Goal: Task Accomplishment & Management: Use online tool/utility

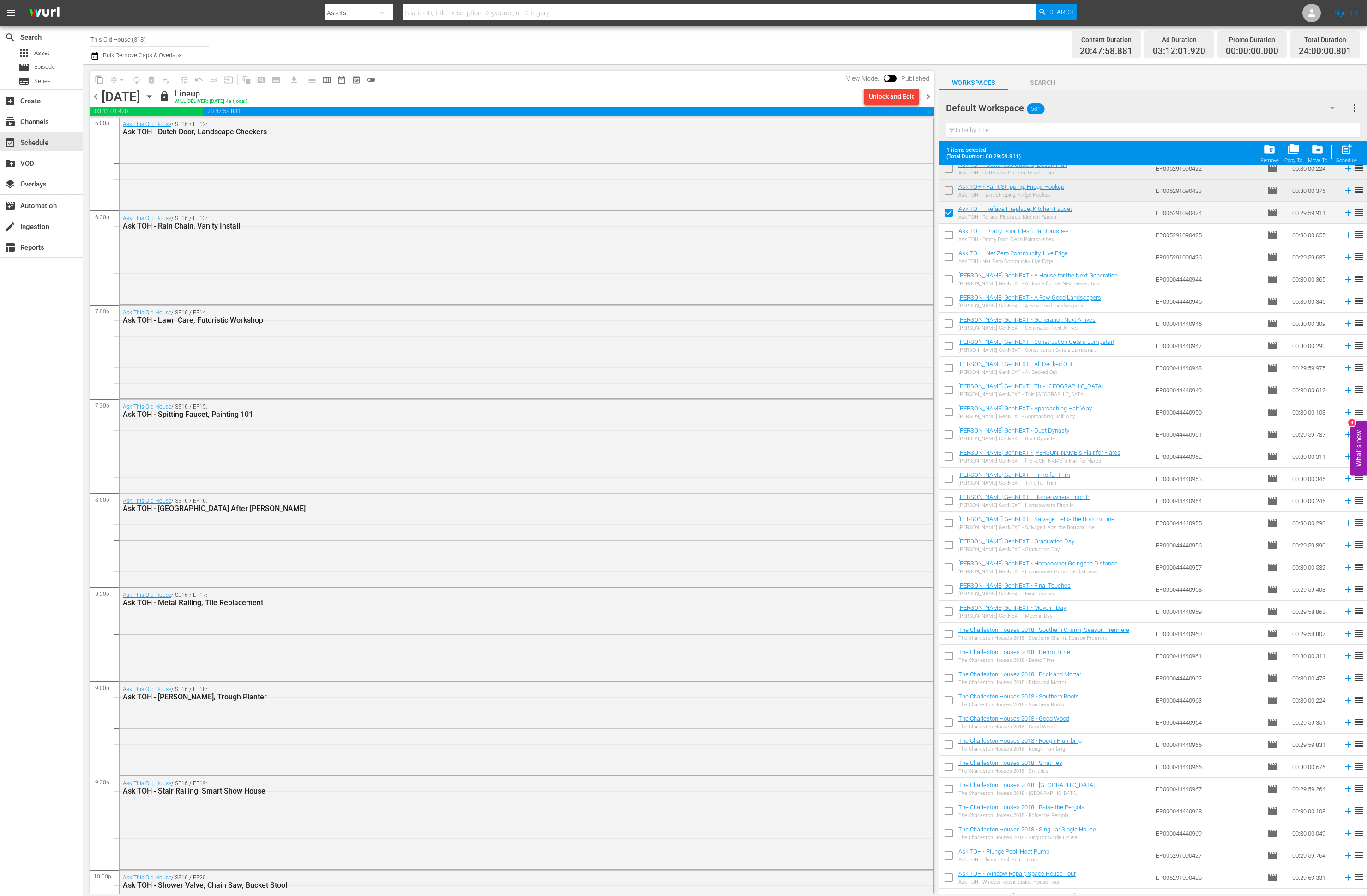
scroll to position [9910, 0]
click at [950, 235] on input "checkbox" at bounding box center [949, 238] width 20 height 20
checkbox input "true"
click at [948, 257] on input "checkbox" at bounding box center [949, 260] width 20 height 20
checkbox input "true"
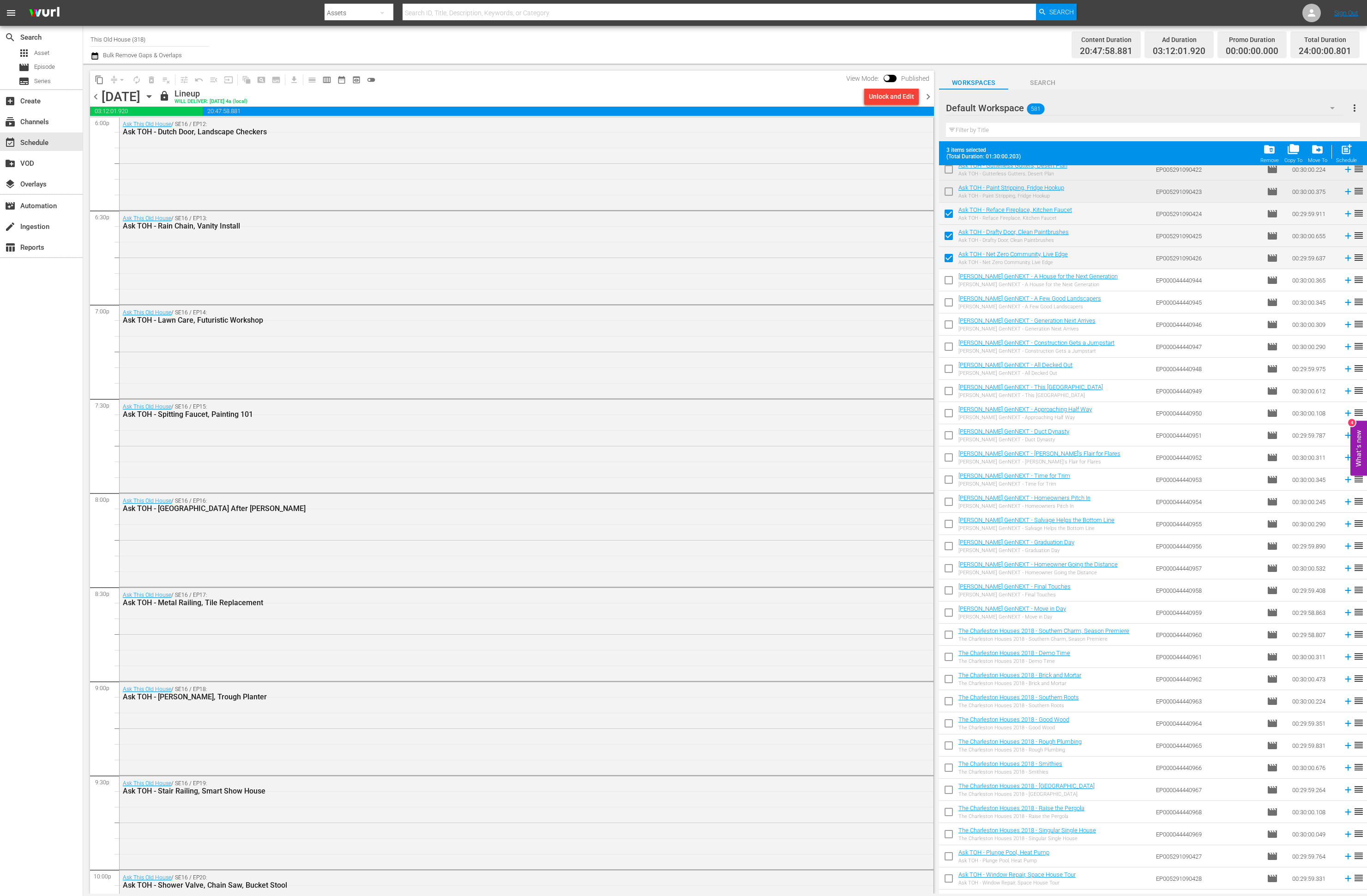
drag, startPoint x: 948, startPoint y: 280, endPoint x: 947, endPoint y: 297, distance: 17.0
click at [948, 281] on input "checkbox" at bounding box center [949, 282] width 20 height 20
checkbox input "true"
drag, startPoint x: 947, startPoint y: 297, endPoint x: 948, endPoint y: 319, distance: 22.0
click at [947, 297] on input "checkbox" at bounding box center [949, 304] width 20 height 20
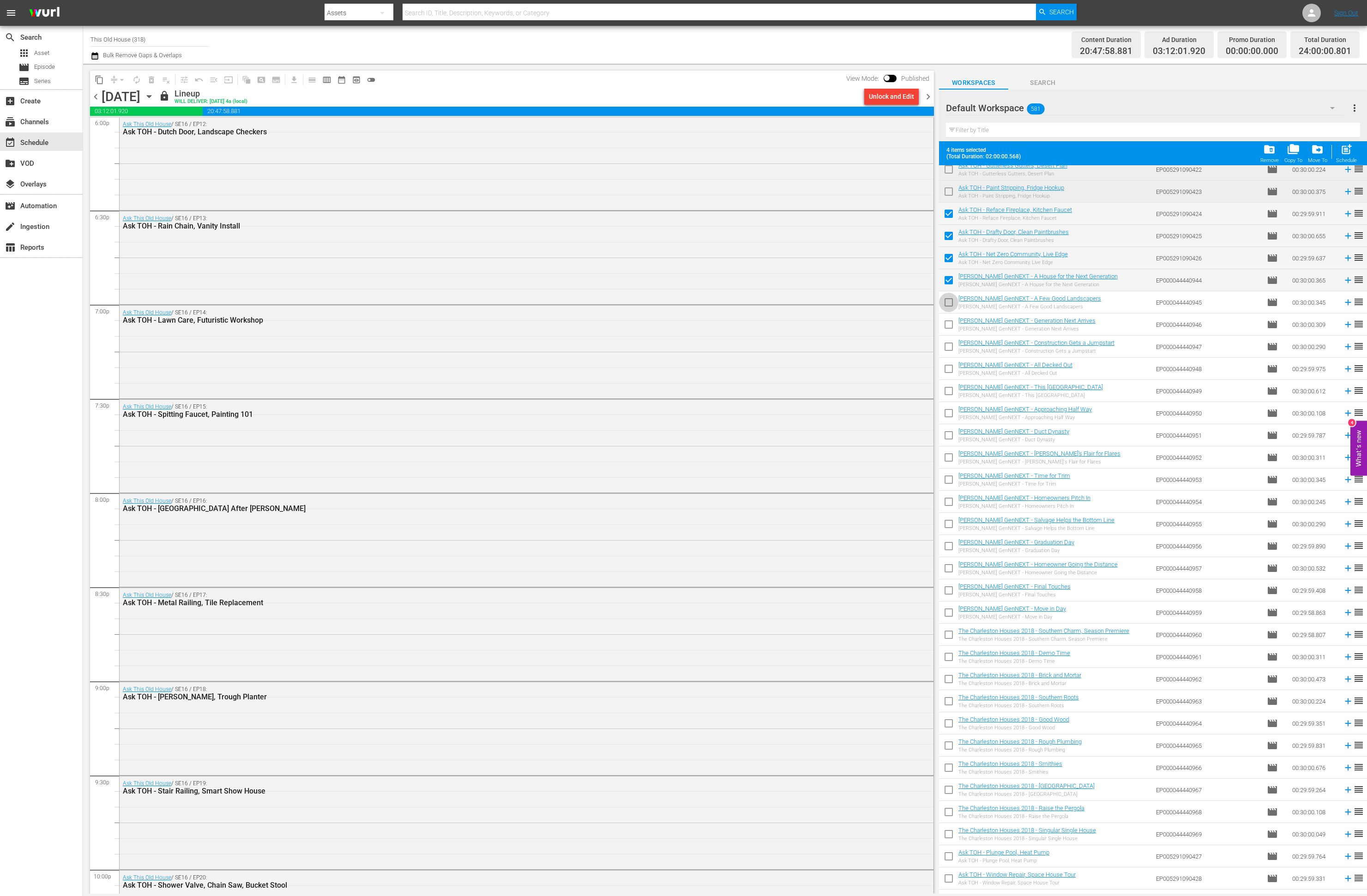
checkbox input "true"
drag, startPoint x: 948, startPoint y: 319, endPoint x: 949, endPoint y: 344, distance: 25.0
click at [948, 320] on input "checkbox" at bounding box center [949, 327] width 20 height 20
checkbox input "true"
click at [949, 344] on input "checkbox" at bounding box center [949, 349] width 20 height 20
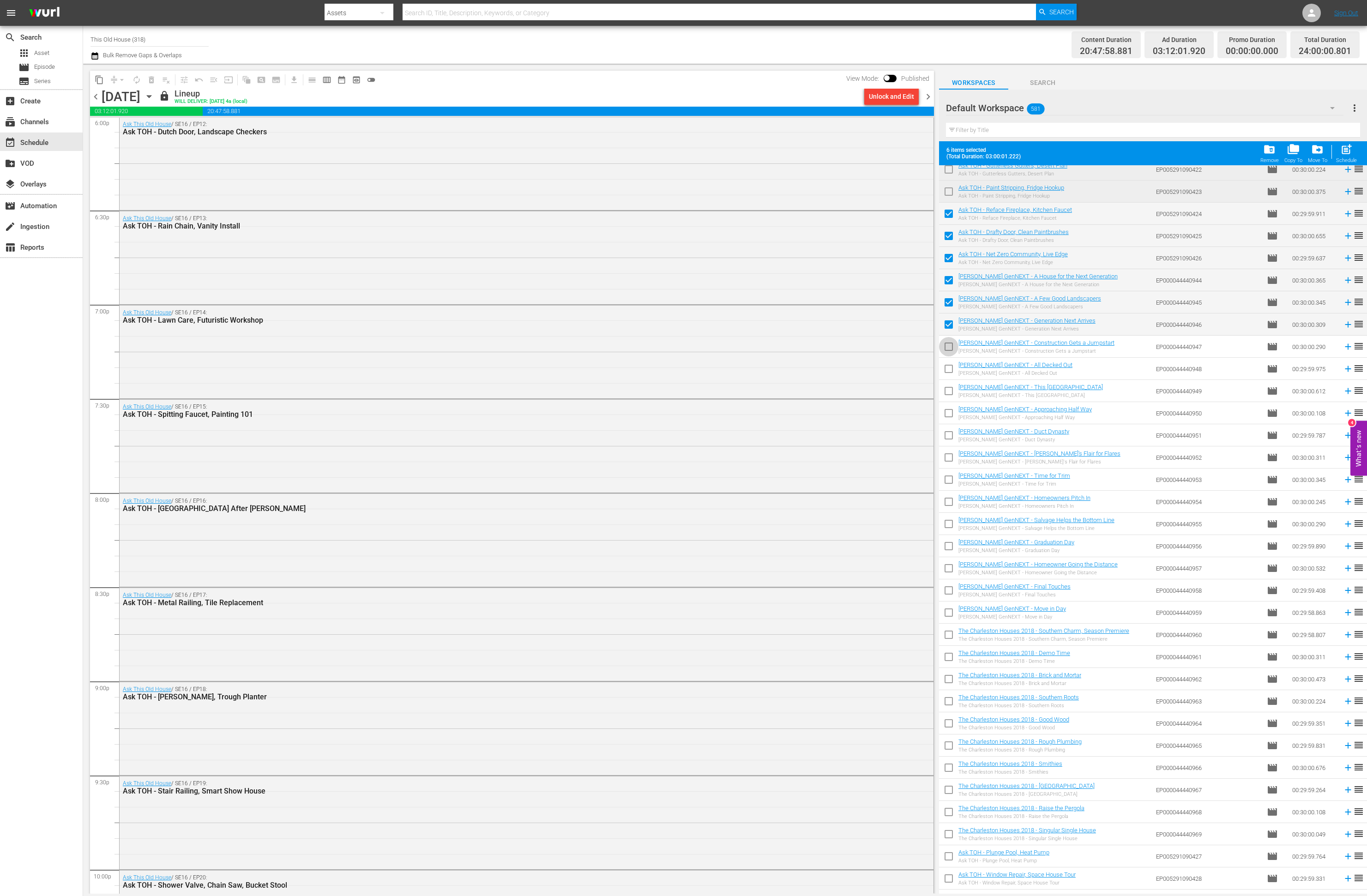
checkbox input "true"
drag, startPoint x: 947, startPoint y: 370, endPoint x: 947, endPoint y: 397, distance: 27.0
click at [947, 370] on input "checkbox" at bounding box center [949, 370] width 20 height 20
checkbox input "true"
click at [948, 397] on input "checkbox" at bounding box center [949, 393] width 20 height 20
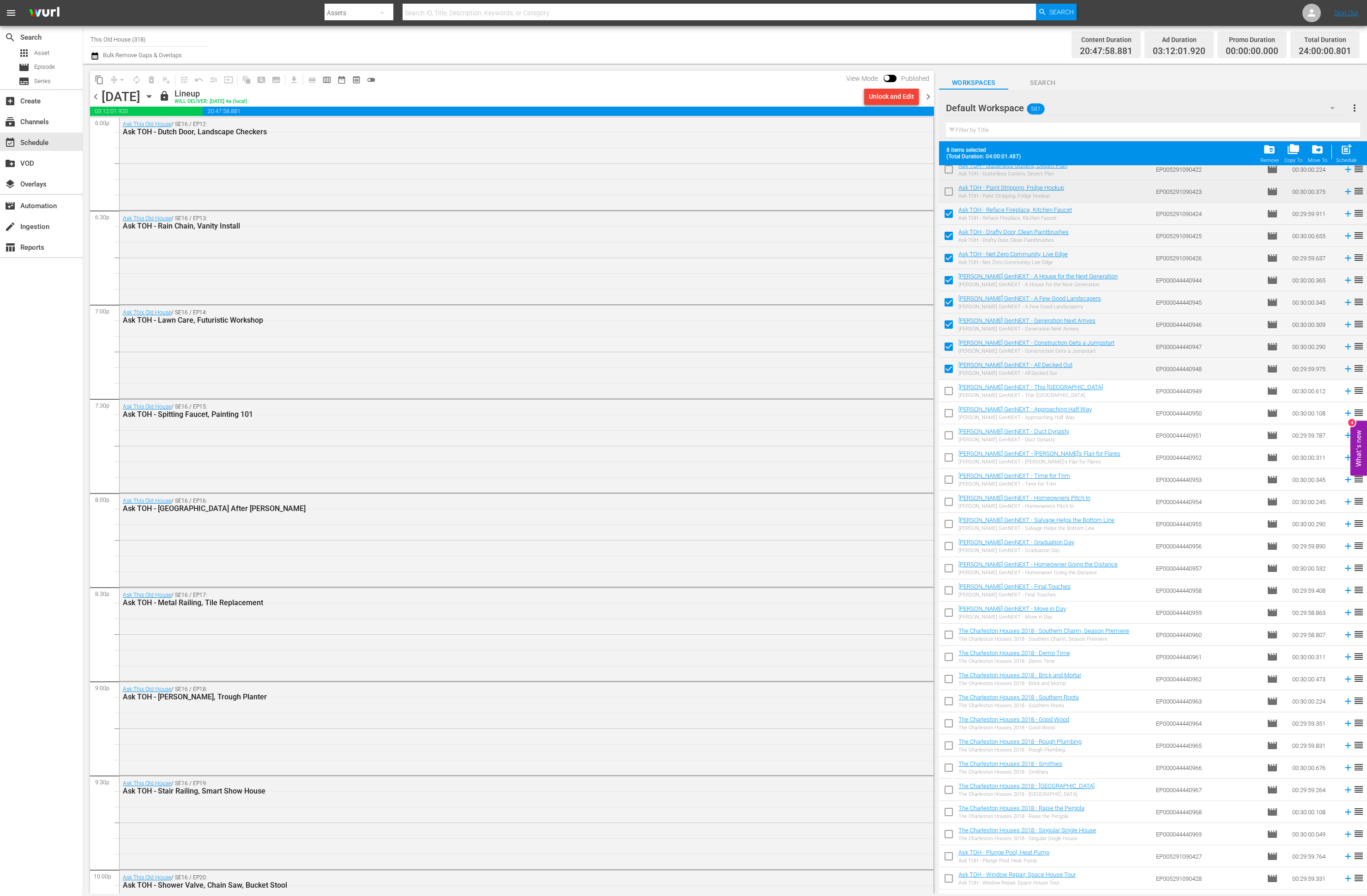
checkbox input "true"
click at [951, 413] on input "checkbox" at bounding box center [949, 415] width 20 height 20
checkbox input "true"
drag, startPoint x: 947, startPoint y: 431, endPoint x: 947, endPoint y: 450, distance: 19.0
click at [947, 432] on input "checkbox" at bounding box center [949, 437] width 20 height 20
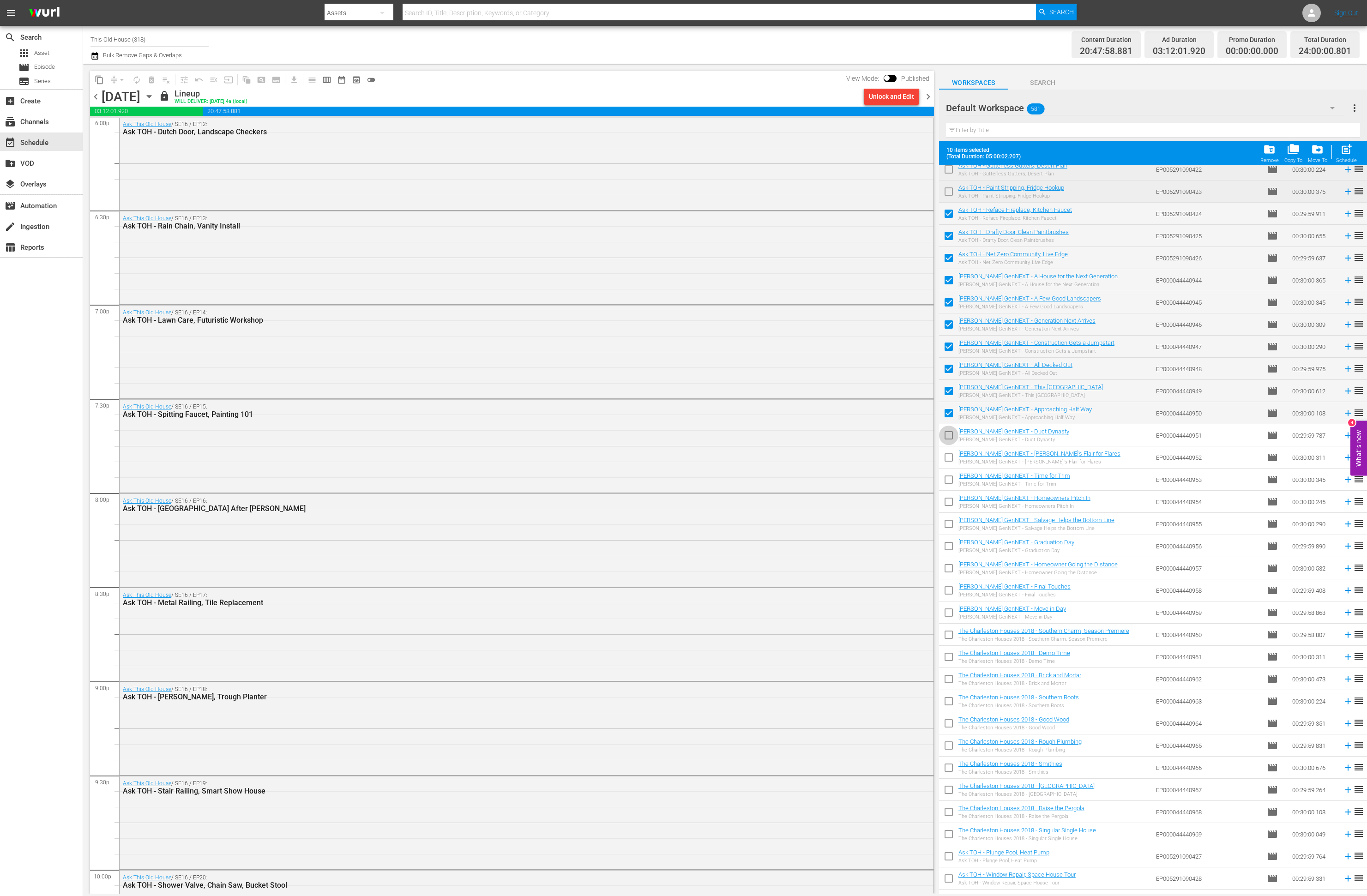
checkbox input "true"
drag, startPoint x: 945, startPoint y: 458, endPoint x: 949, endPoint y: 480, distance: 22.4
click at [947, 459] on input "checkbox" at bounding box center [949, 459] width 20 height 20
checkbox input "true"
drag, startPoint x: 949, startPoint y: 480, endPoint x: 947, endPoint y: 484, distance: 4.5
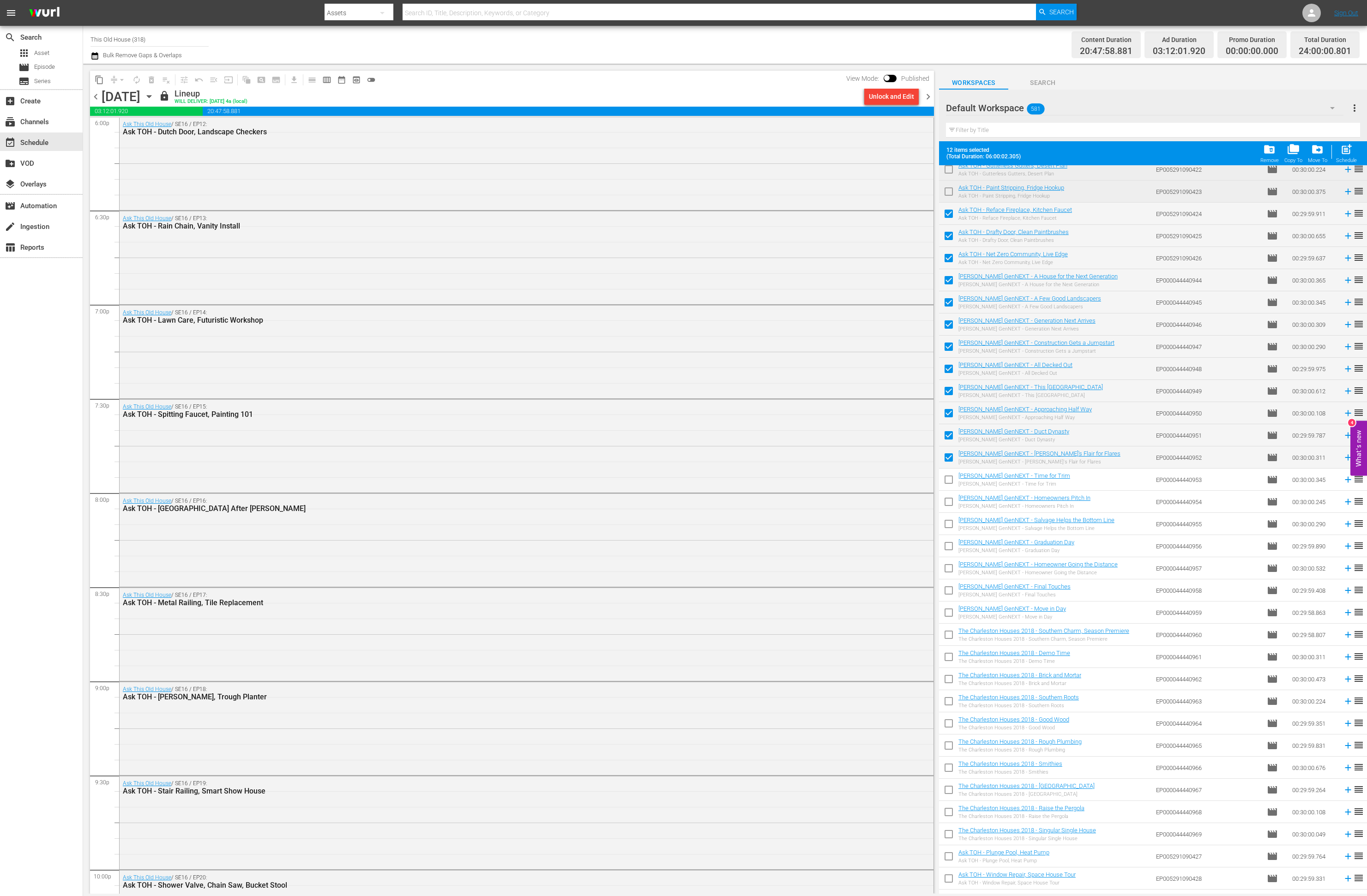
click at [949, 480] on input "checkbox" at bounding box center [949, 482] width 20 height 20
checkbox input "true"
drag, startPoint x: 947, startPoint y: 499, endPoint x: 947, endPoint y: 522, distance: 23.0
click at [947, 499] on input "checkbox" at bounding box center [949, 504] width 20 height 20
checkbox input "true"
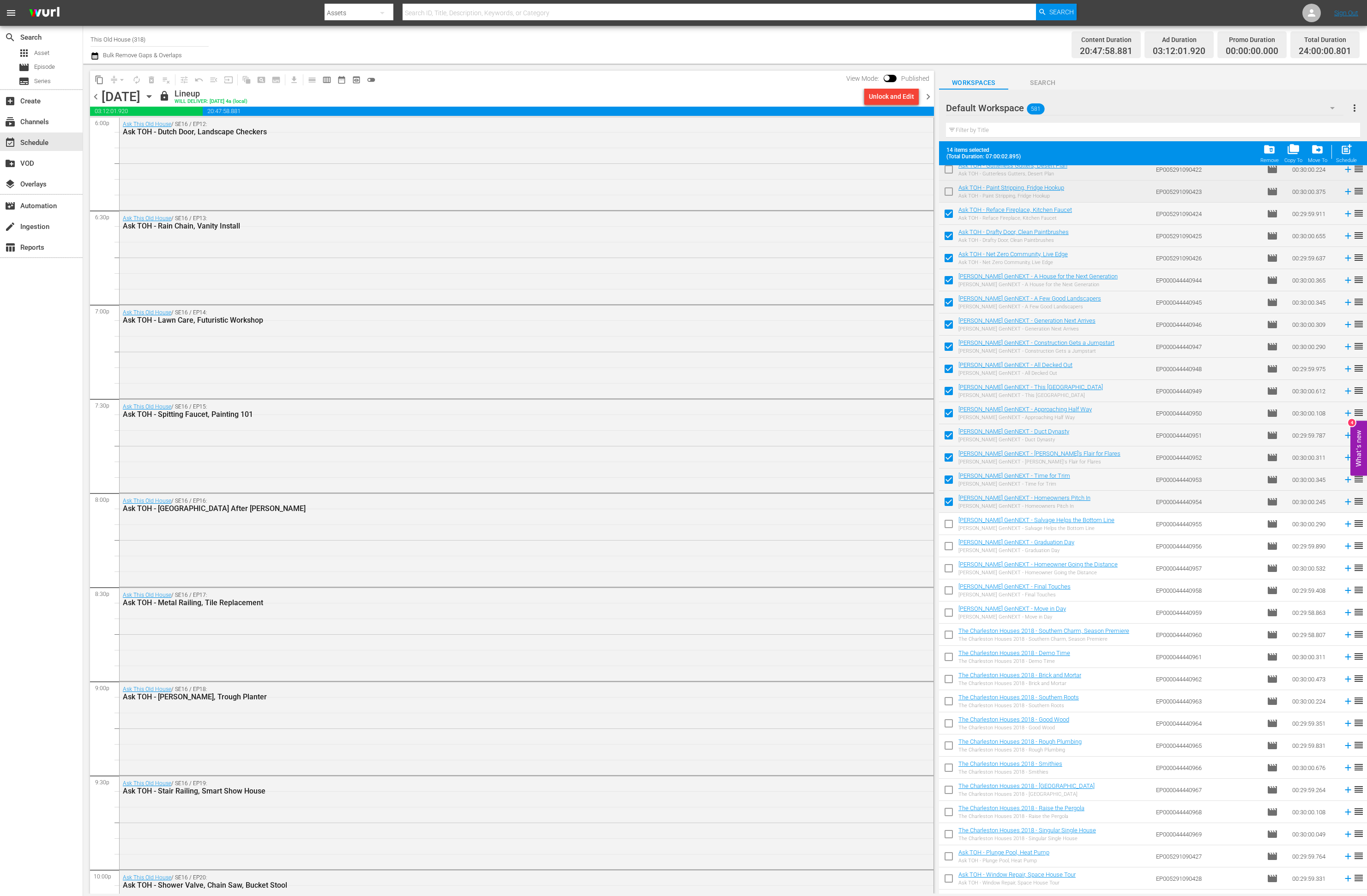
drag, startPoint x: 947, startPoint y: 522, endPoint x: 947, endPoint y: 527, distance: 5.0
click at [948, 523] on input "checkbox" at bounding box center [949, 526] width 20 height 20
checkbox input "true"
drag, startPoint x: 949, startPoint y: 547, endPoint x: 948, endPoint y: 573, distance: 26.0
click at [949, 547] on input "checkbox" at bounding box center [949, 548] width 20 height 20
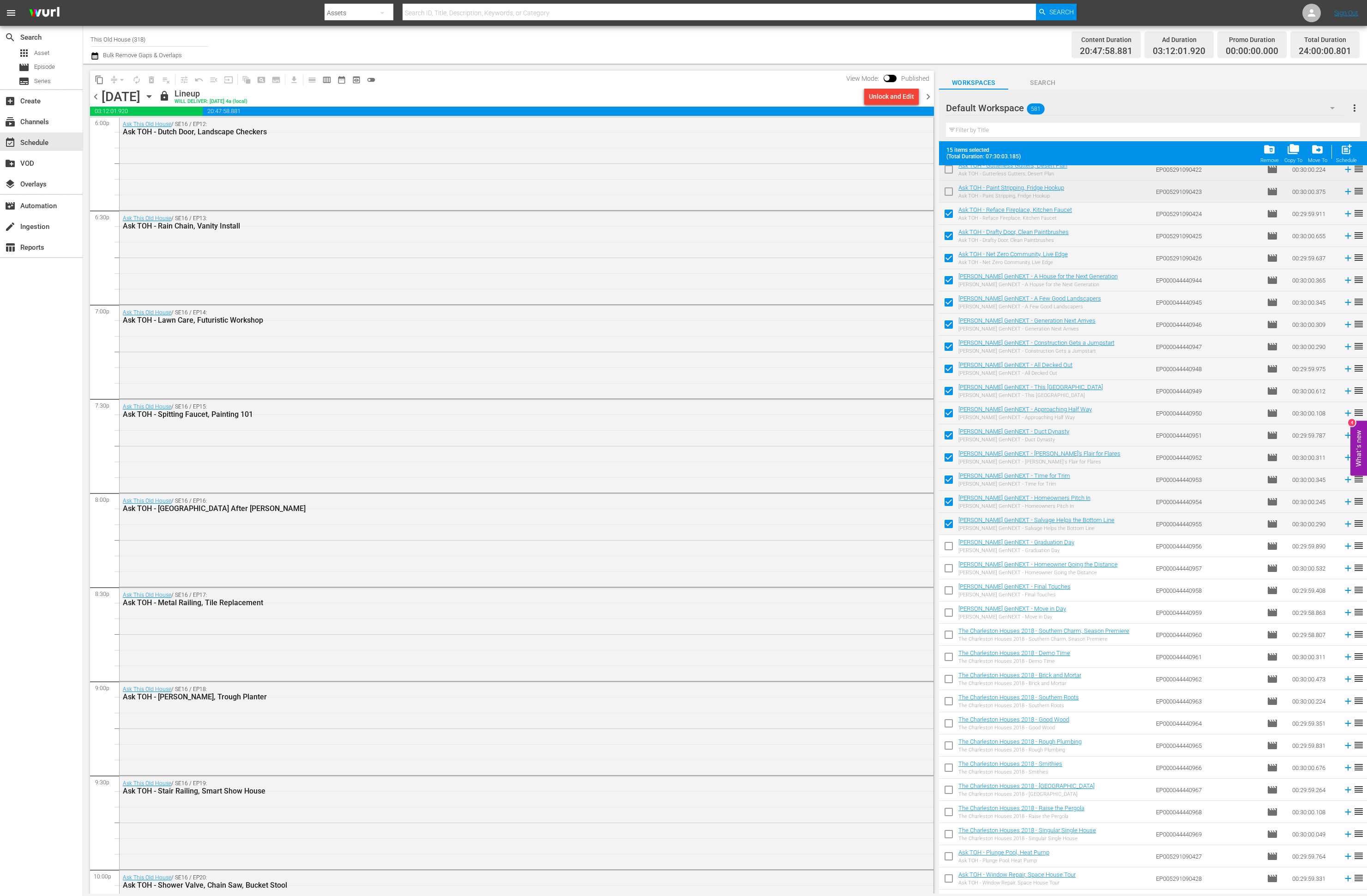
checkbox input "true"
drag, startPoint x: 948, startPoint y: 573, endPoint x: 948, endPoint y: 582, distance: 9.0
click at [948, 573] on input "checkbox" at bounding box center [949, 570] width 20 height 20
checkbox input "true"
drag, startPoint x: 949, startPoint y: 591, endPoint x: 987, endPoint y: 605, distance: 40.5
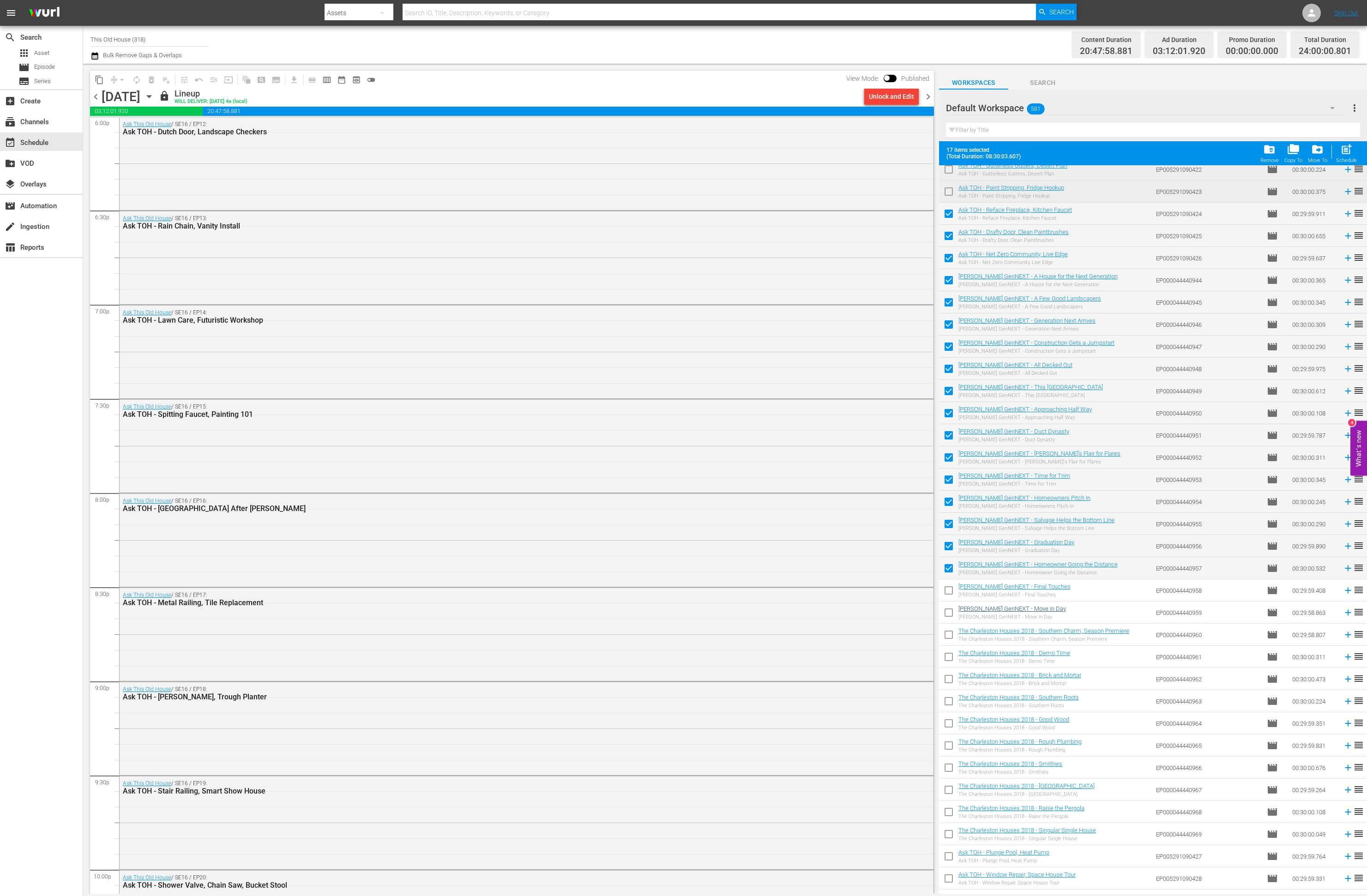
click at [949, 591] on input "checkbox" at bounding box center [949, 592] width 20 height 20
checkbox input "true"
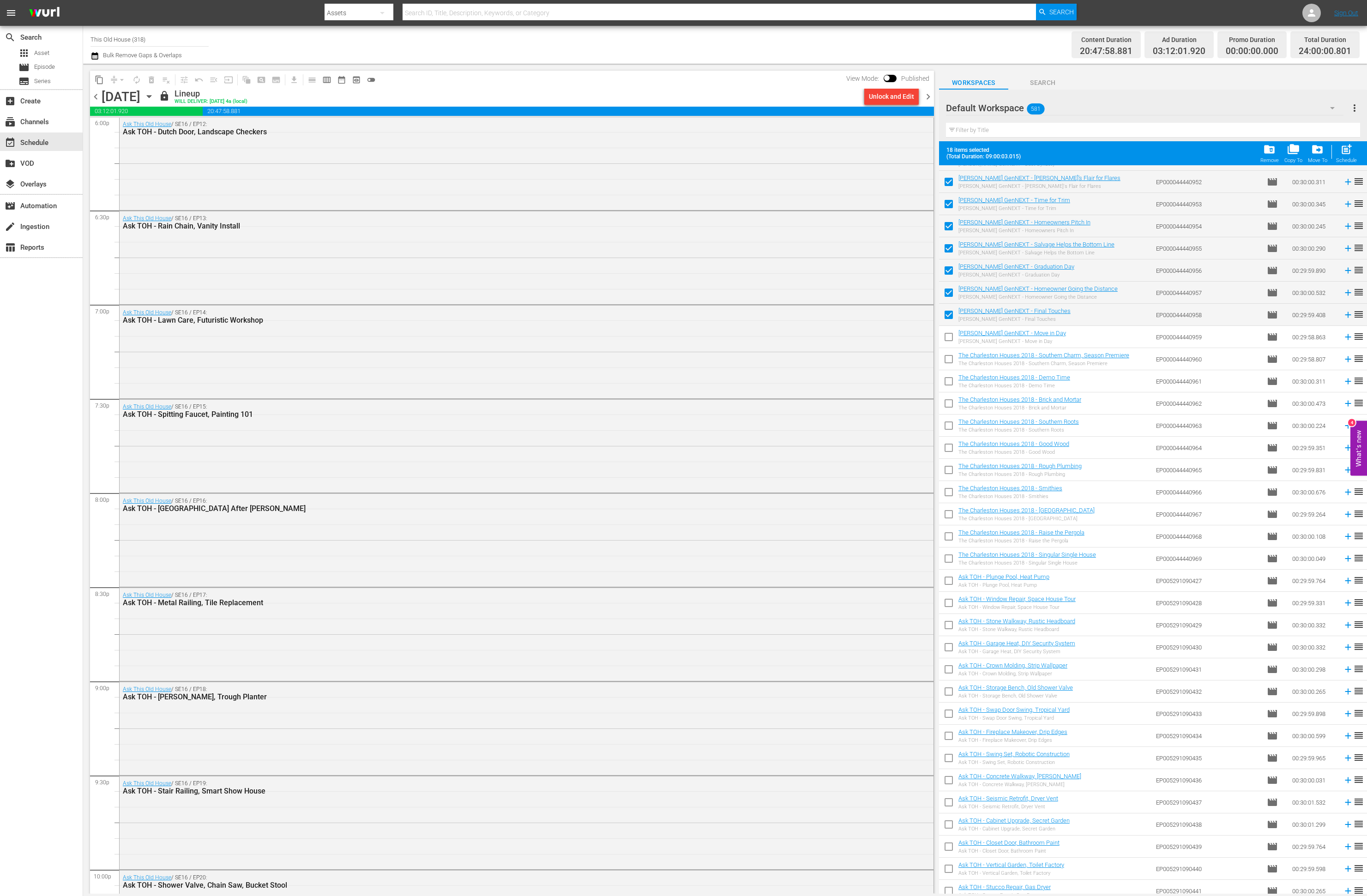
scroll to position [10192, 0]
click at [928, 93] on span "chevron_right" at bounding box center [928, 97] width 12 height 12
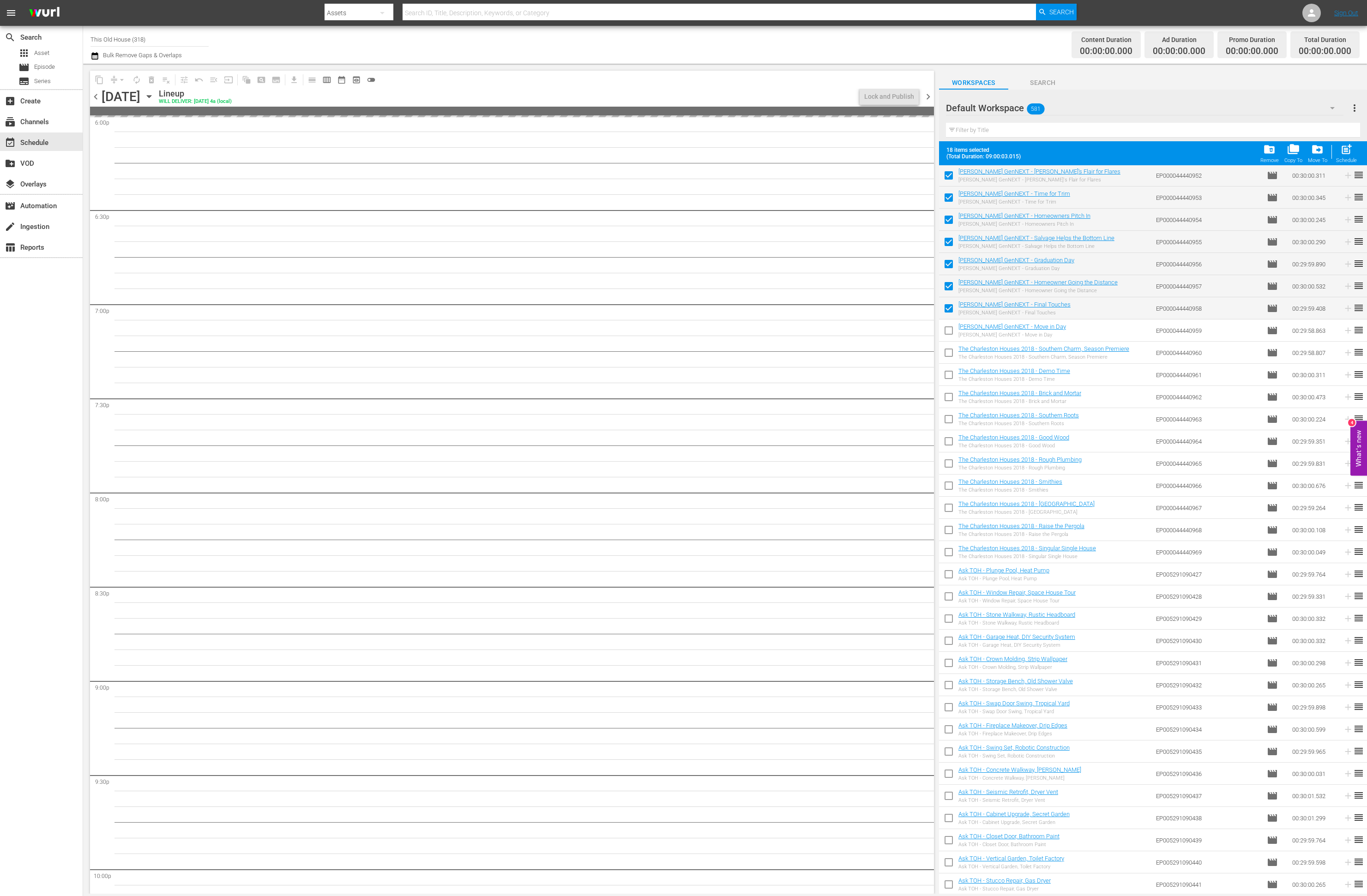
drag, startPoint x: 947, startPoint y: 331, endPoint x: 950, endPoint y: 353, distance: 22.2
click at [947, 331] on input "checkbox" at bounding box center [949, 332] width 20 height 20
checkbox input "true"
click at [950, 353] on input "checkbox" at bounding box center [949, 355] width 20 height 20
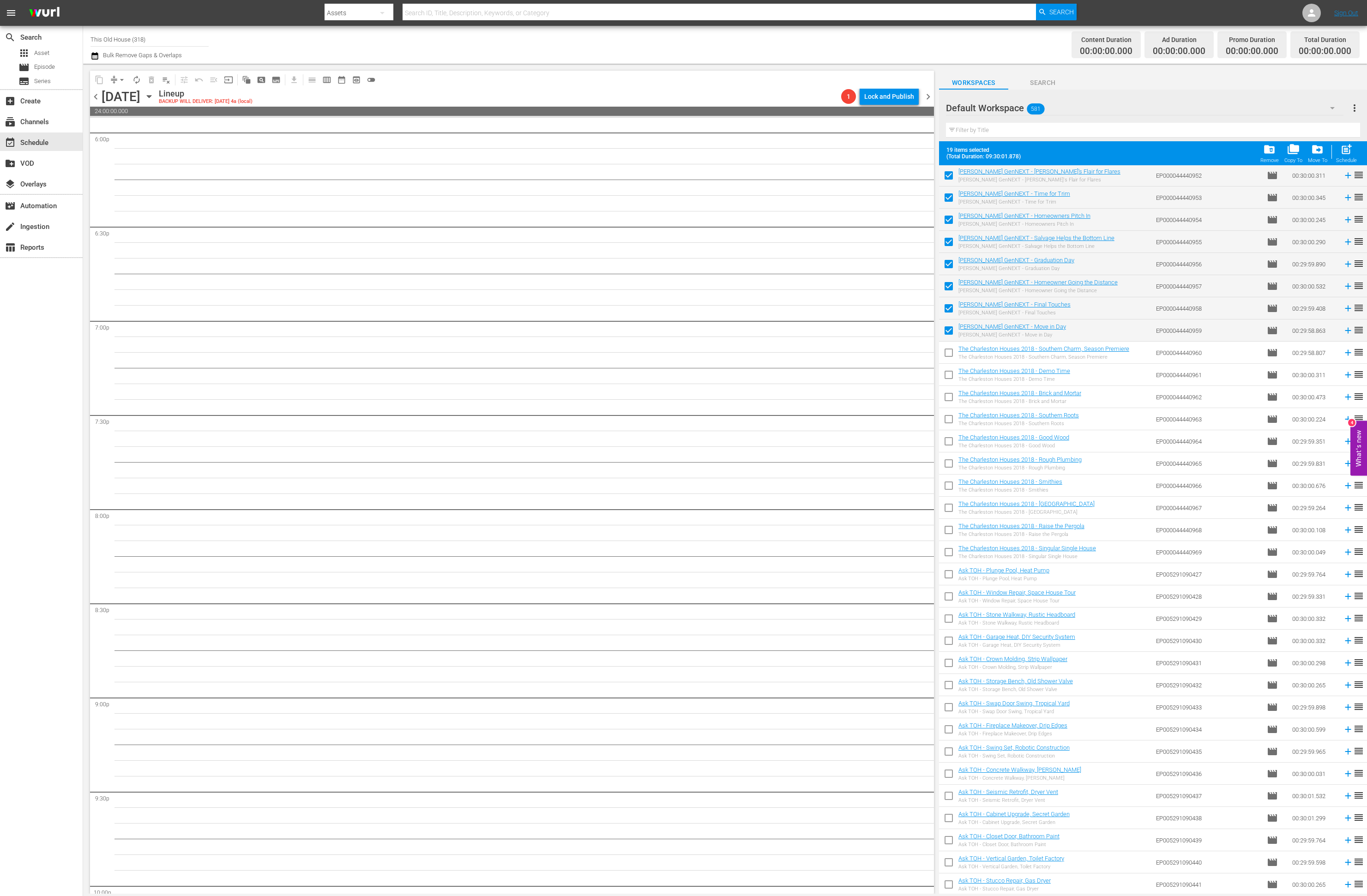
checkbox input "true"
click at [948, 374] on input "checkbox" at bounding box center [949, 377] width 20 height 20
checkbox input "true"
click at [949, 399] on input "checkbox" at bounding box center [949, 399] width 20 height 20
checkbox input "true"
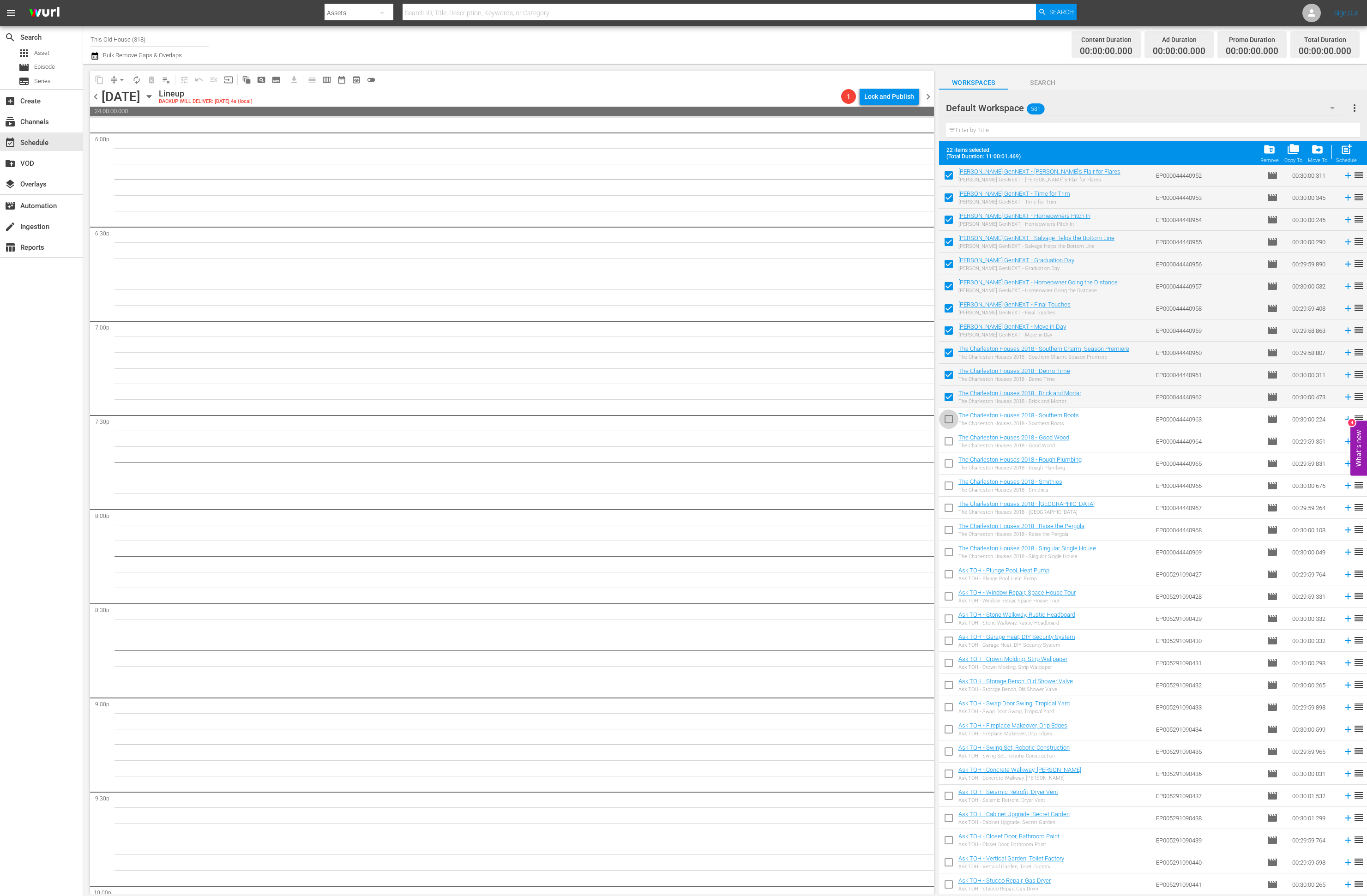
drag, startPoint x: 946, startPoint y: 419, endPoint x: 947, endPoint y: 439, distance: 20.0
click at [946, 419] on input "checkbox" at bounding box center [949, 421] width 20 height 20
checkbox input "true"
click at [948, 440] on input "checkbox" at bounding box center [949, 443] width 20 height 20
checkbox input "true"
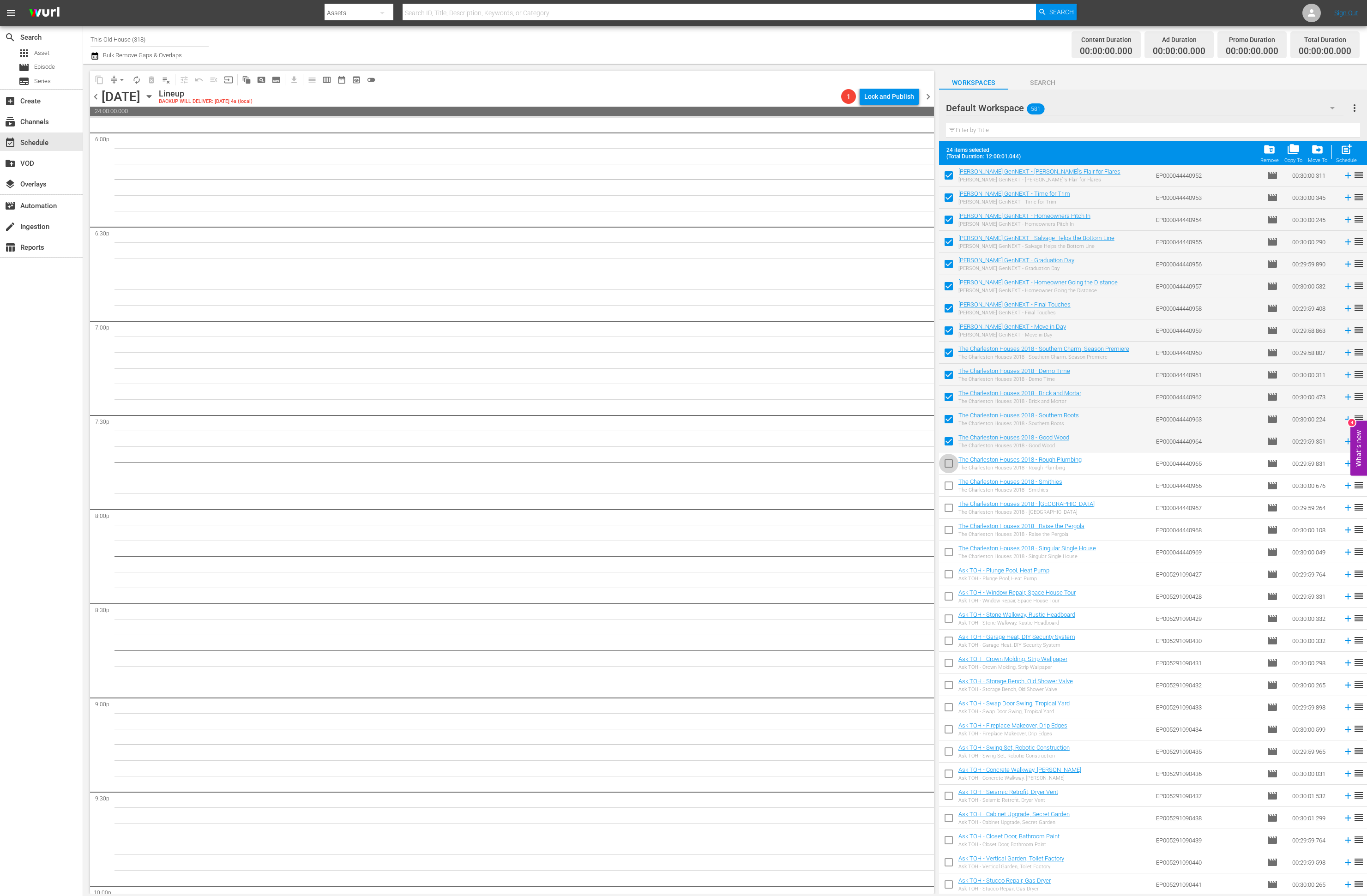
drag, startPoint x: 947, startPoint y: 463, endPoint x: 947, endPoint y: 486, distance: 23.0
click at [947, 463] on input "checkbox" at bounding box center [949, 465] width 20 height 20
checkbox input "true"
click at [947, 487] on input "checkbox" at bounding box center [949, 488] width 20 height 20
checkbox input "true"
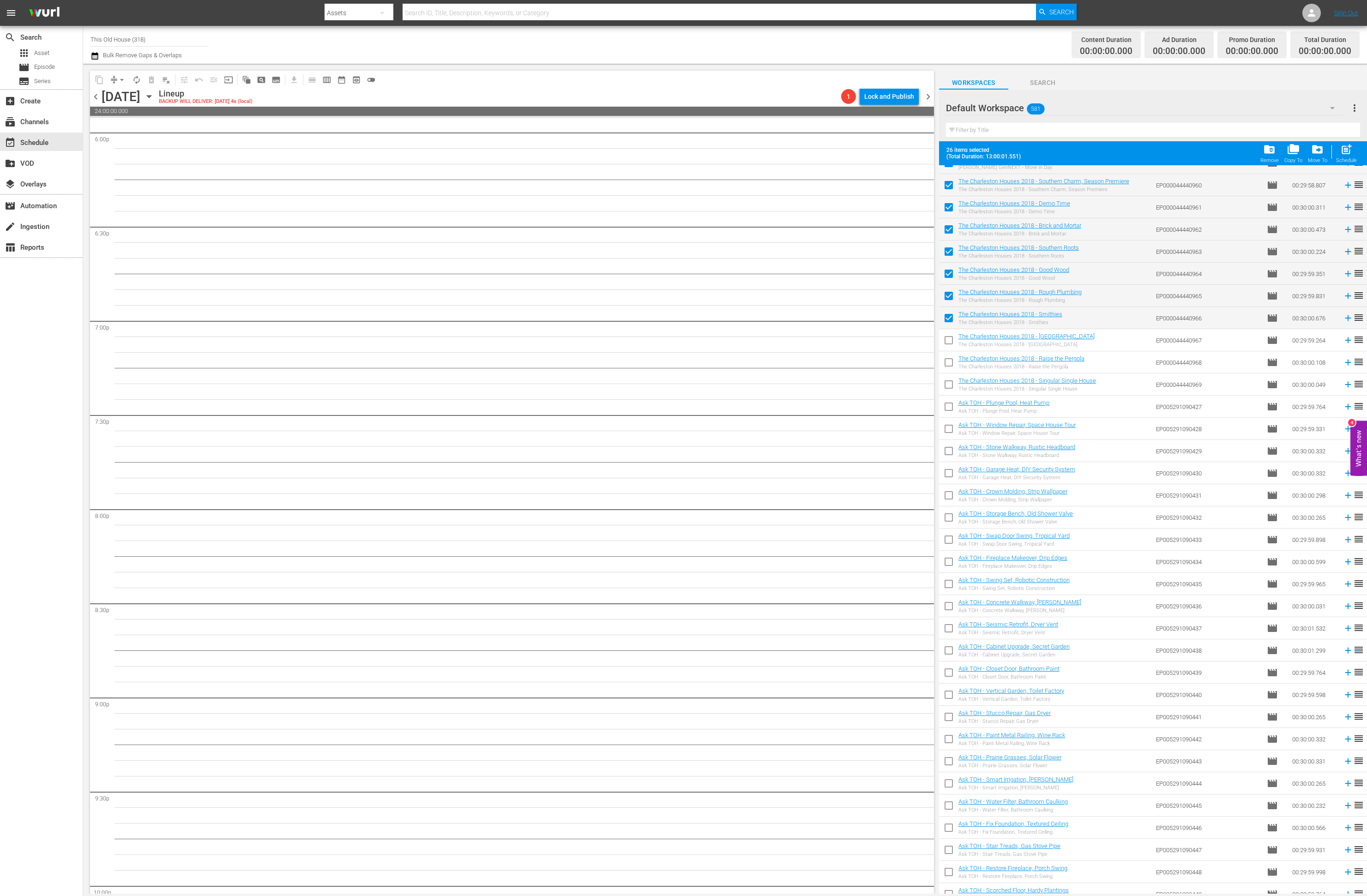
scroll to position [10362, 0]
click at [949, 342] on input "checkbox" at bounding box center [949, 339] width 20 height 20
checkbox input "true"
drag, startPoint x: 949, startPoint y: 359, endPoint x: 949, endPoint y: 375, distance: 16.0
click at [950, 359] on input "checkbox" at bounding box center [949, 361] width 20 height 20
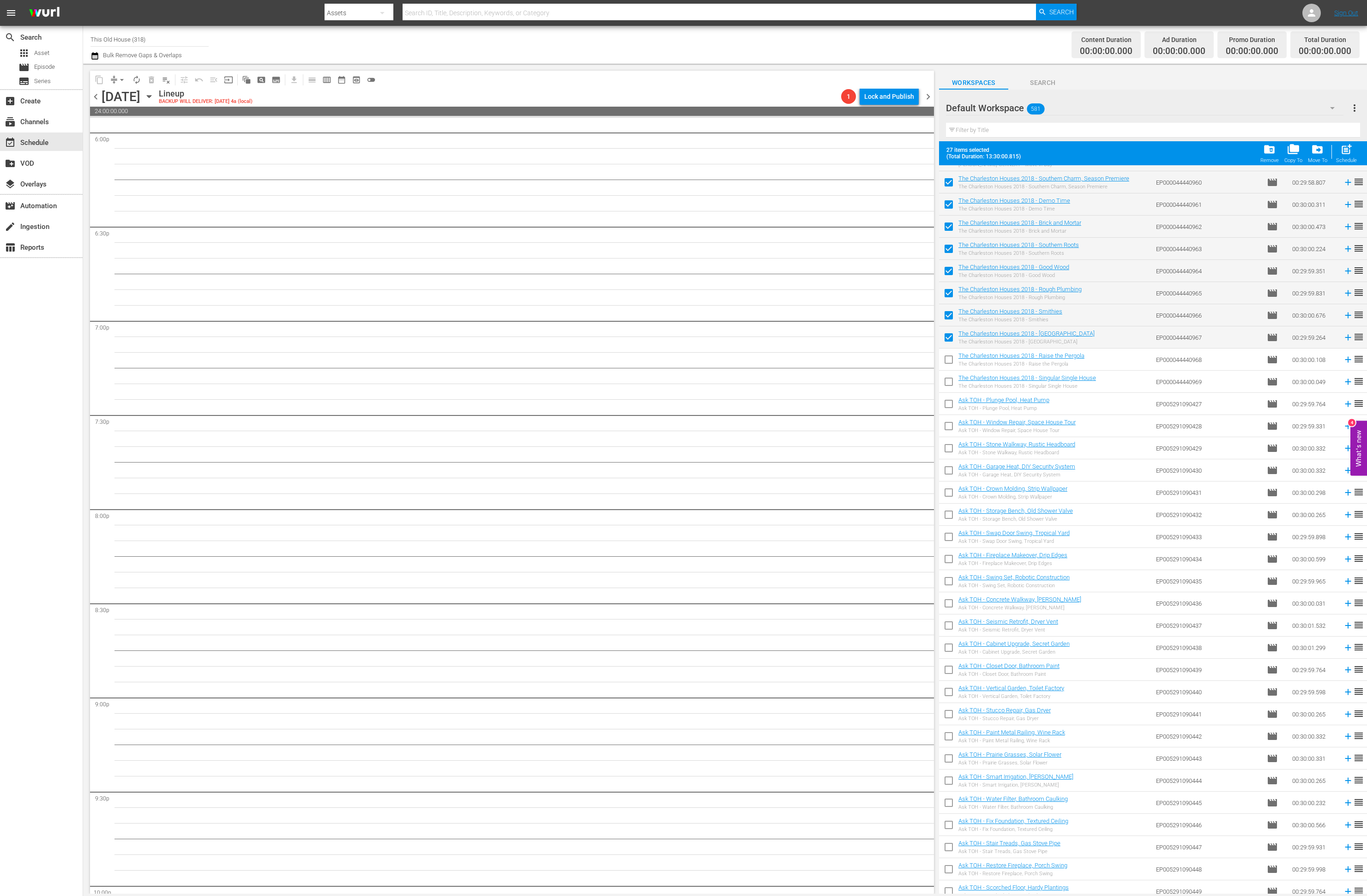
checkbox input "true"
drag, startPoint x: 950, startPoint y: 378, endPoint x: 948, endPoint y: 397, distance: 19.1
click at [950, 378] on input "checkbox" at bounding box center [949, 384] width 20 height 20
checkbox input "true"
click at [948, 401] on input "checkbox" at bounding box center [949, 406] width 20 height 20
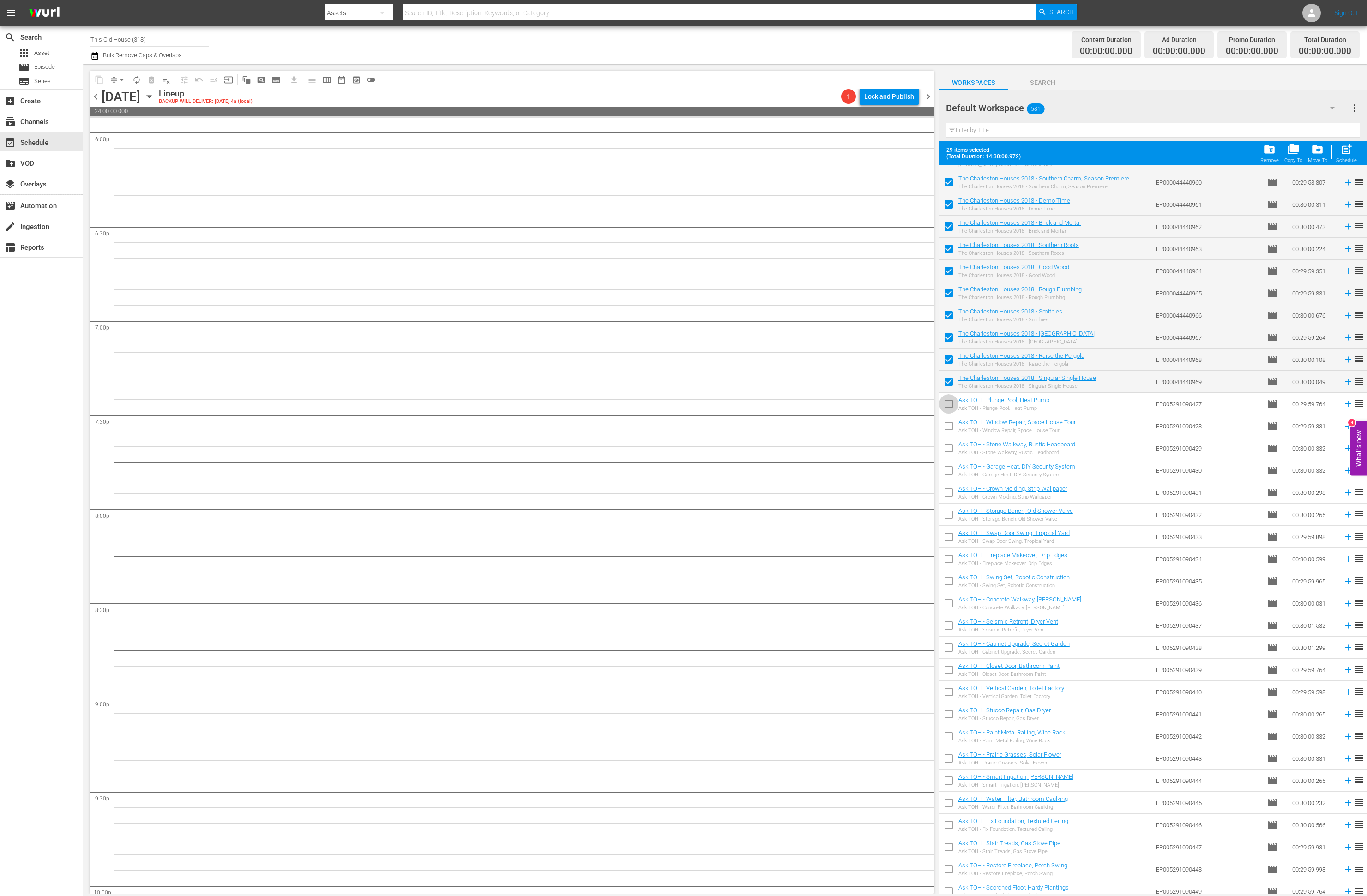
checkbox input "true"
drag, startPoint x: 945, startPoint y: 426, endPoint x: 948, endPoint y: 442, distance: 16.3
click at [945, 426] on input "checkbox" at bounding box center [949, 428] width 20 height 20
checkbox input "true"
drag, startPoint x: 948, startPoint y: 446, endPoint x: 951, endPoint y: 472, distance: 26.2
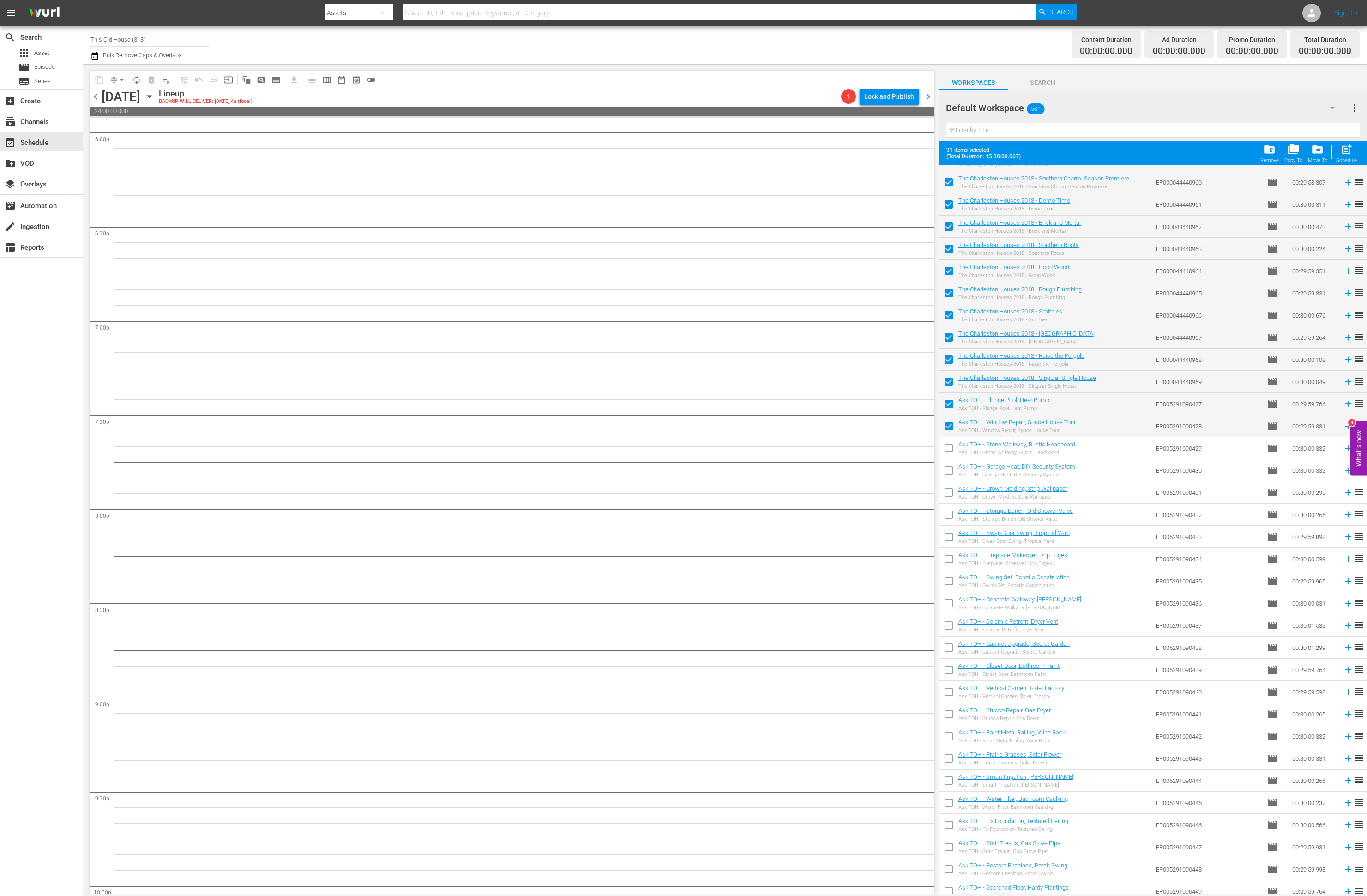
click at [948, 446] on input "checkbox" at bounding box center [949, 450] width 20 height 20
checkbox input "true"
click at [950, 469] on input "checkbox" at bounding box center [949, 473] width 20 height 20
checkbox input "true"
drag, startPoint x: 951, startPoint y: 490, endPoint x: 950, endPoint y: 509, distance: 19.0
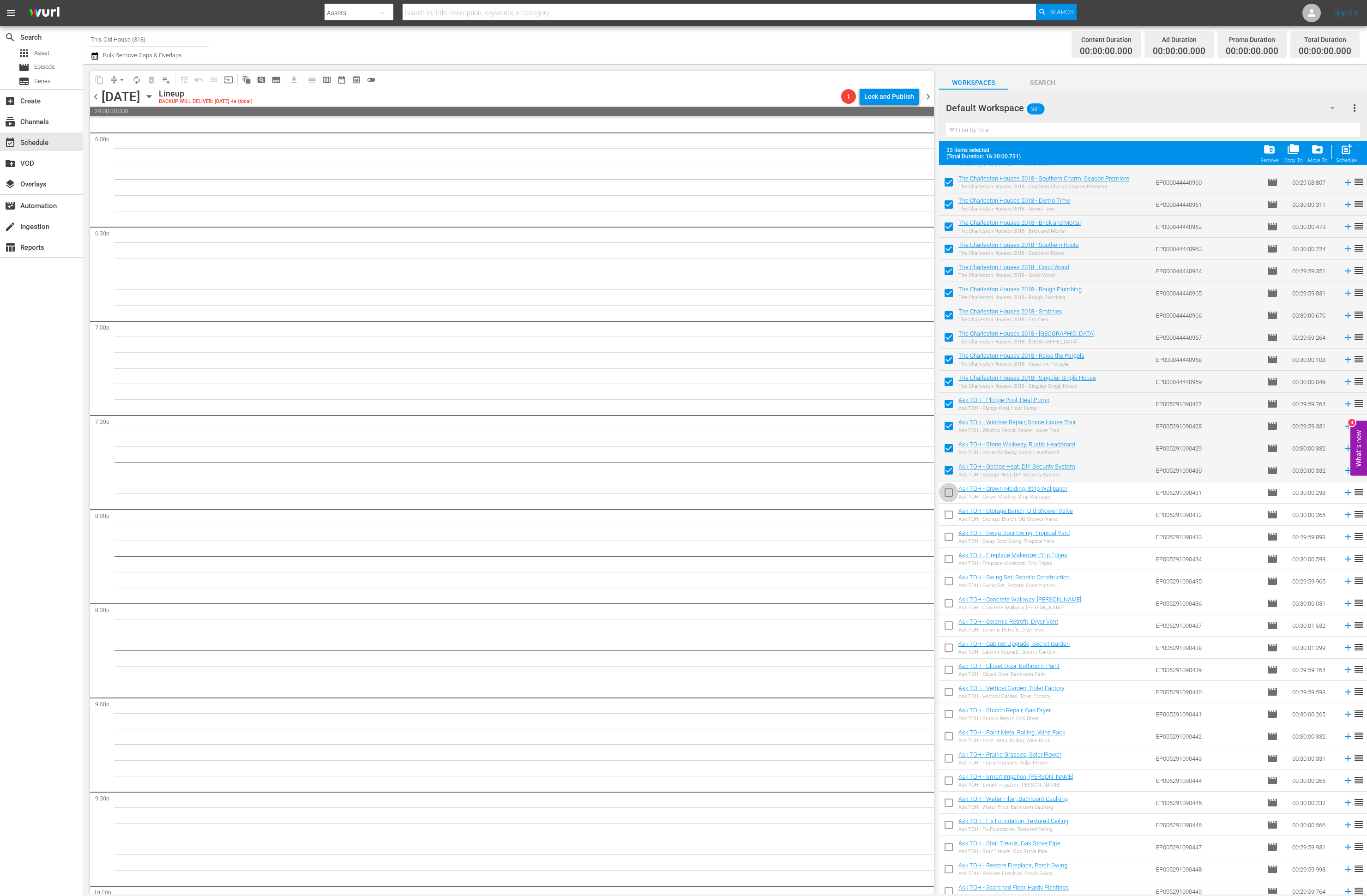
click at [951, 490] on input "checkbox" at bounding box center [949, 494] width 20 height 20
checkbox input "true"
click at [949, 516] on input "checkbox" at bounding box center [949, 516] width 20 height 20
checkbox input "true"
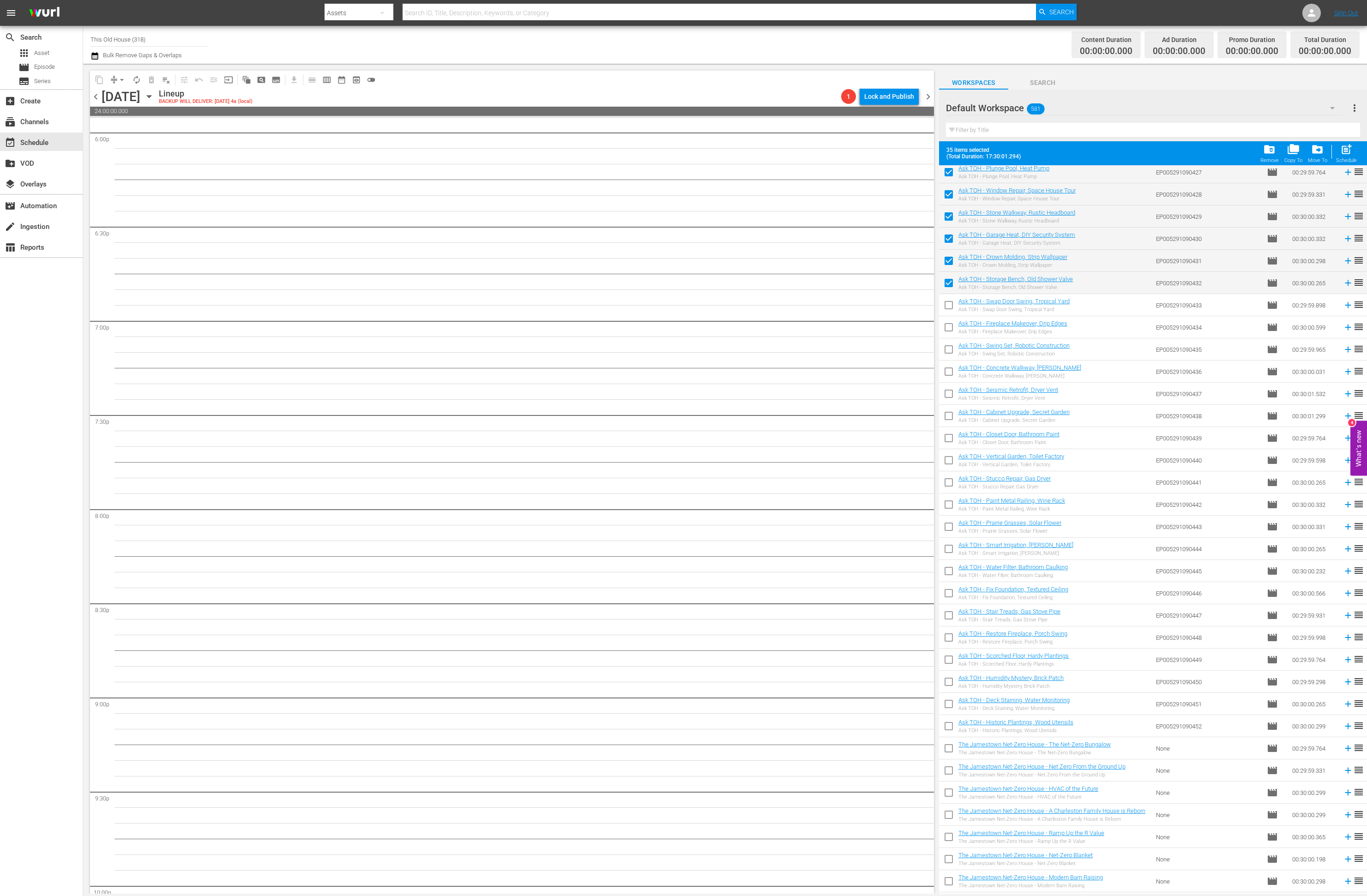
scroll to position [10611, 0]
drag, startPoint x: 949, startPoint y: 289, endPoint x: 948, endPoint y: 309, distance: 20.0
click at [949, 289] on input "checkbox" at bounding box center [949, 289] width 20 height 20
checkbox input "true"
click at [948, 310] on input "checkbox" at bounding box center [949, 312] width 20 height 20
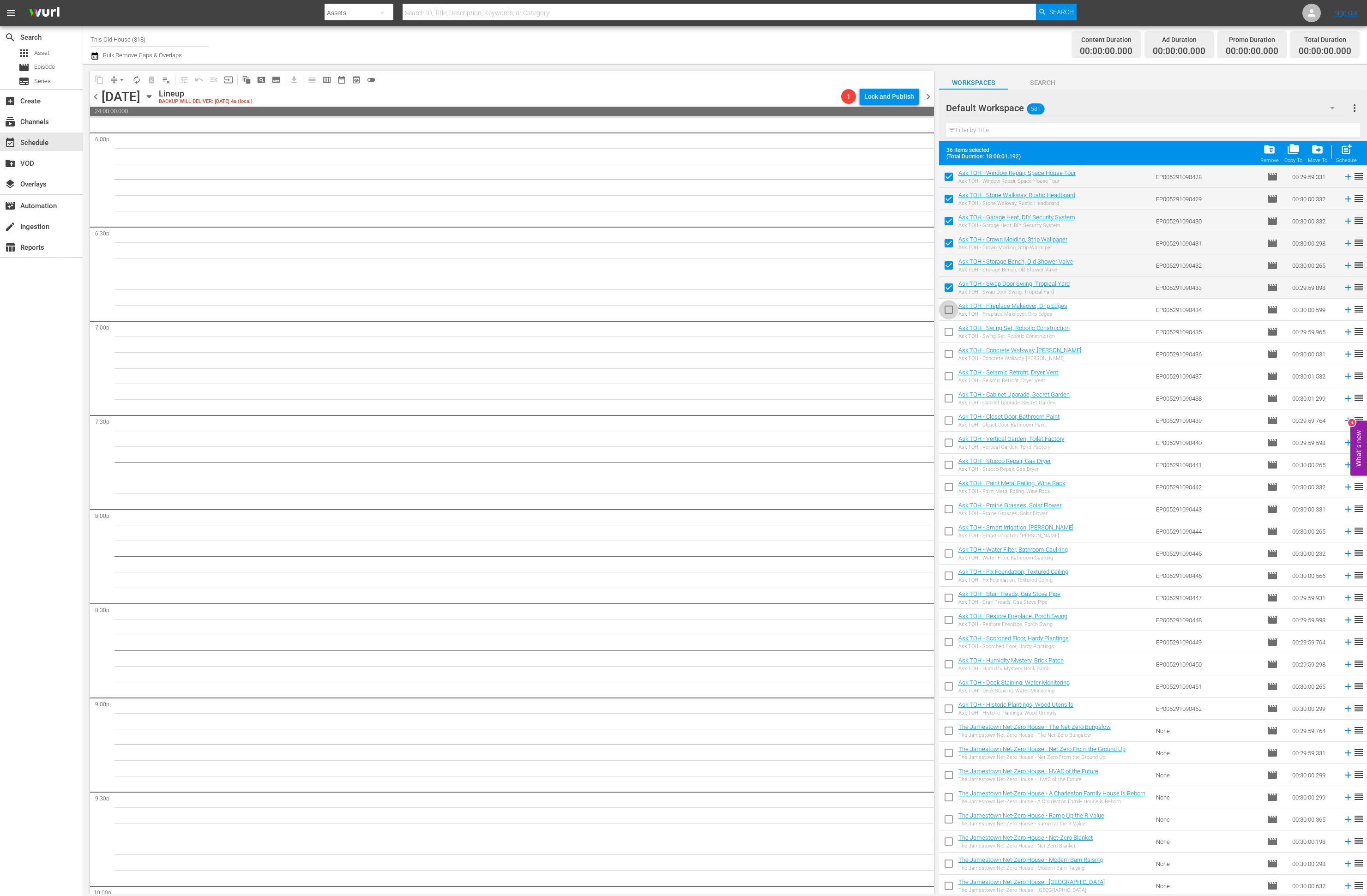
checkbox input "true"
click at [951, 330] on input "checkbox" at bounding box center [949, 334] width 20 height 20
checkbox input "true"
click at [948, 354] on input "checkbox" at bounding box center [949, 356] width 20 height 20
checkbox input "true"
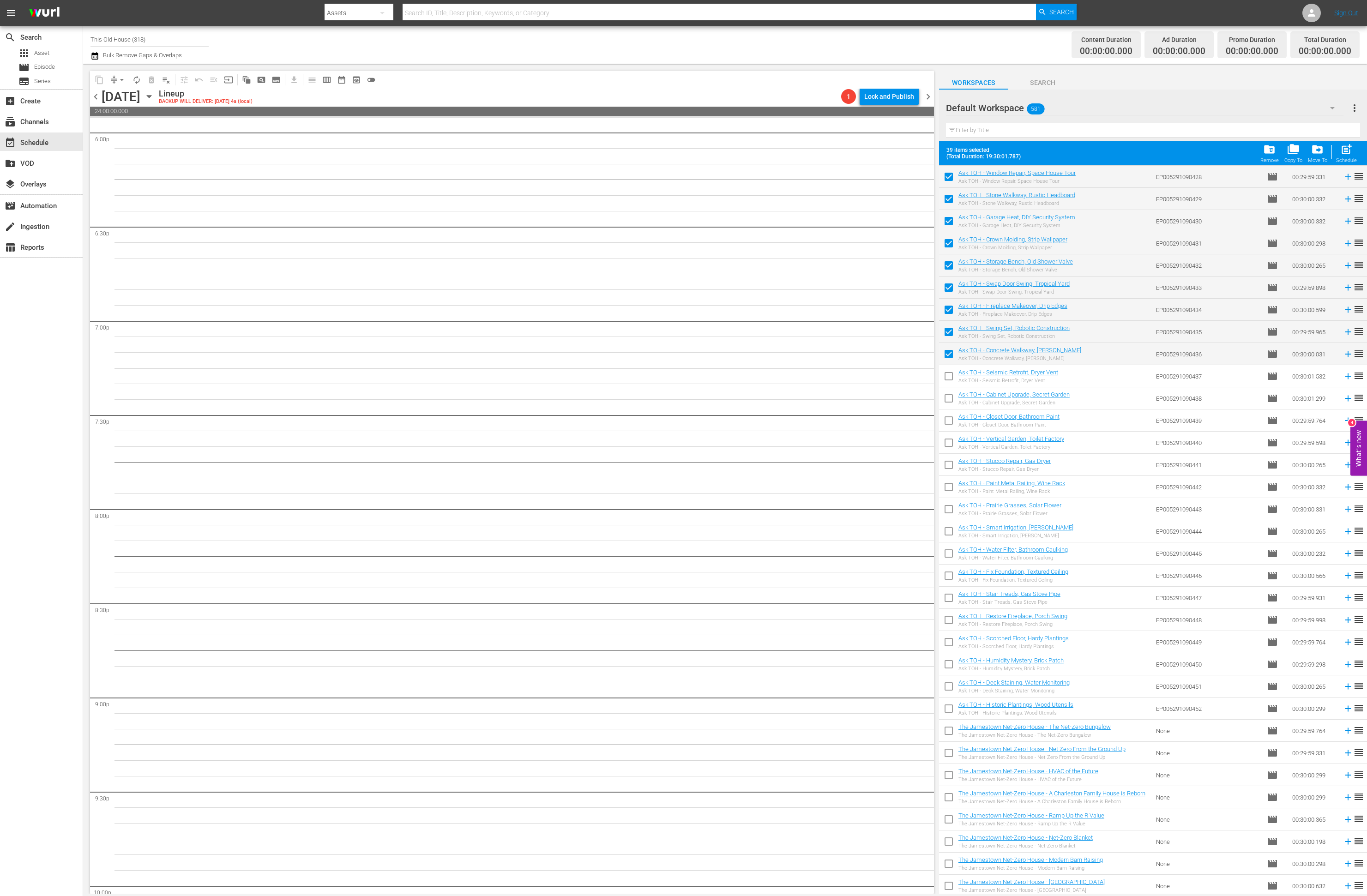
click at [947, 370] on input "checkbox" at bounding box center [949, 378] width 20 height 20
checkbox input "true"
click at [949, 393] on input "checkbox" at bounding box center [949, 401] width 20 height 20
checkbox input "true"
click at [946, 420] on input "checkbox" at bounding box center [949, 422] width 20 height 20
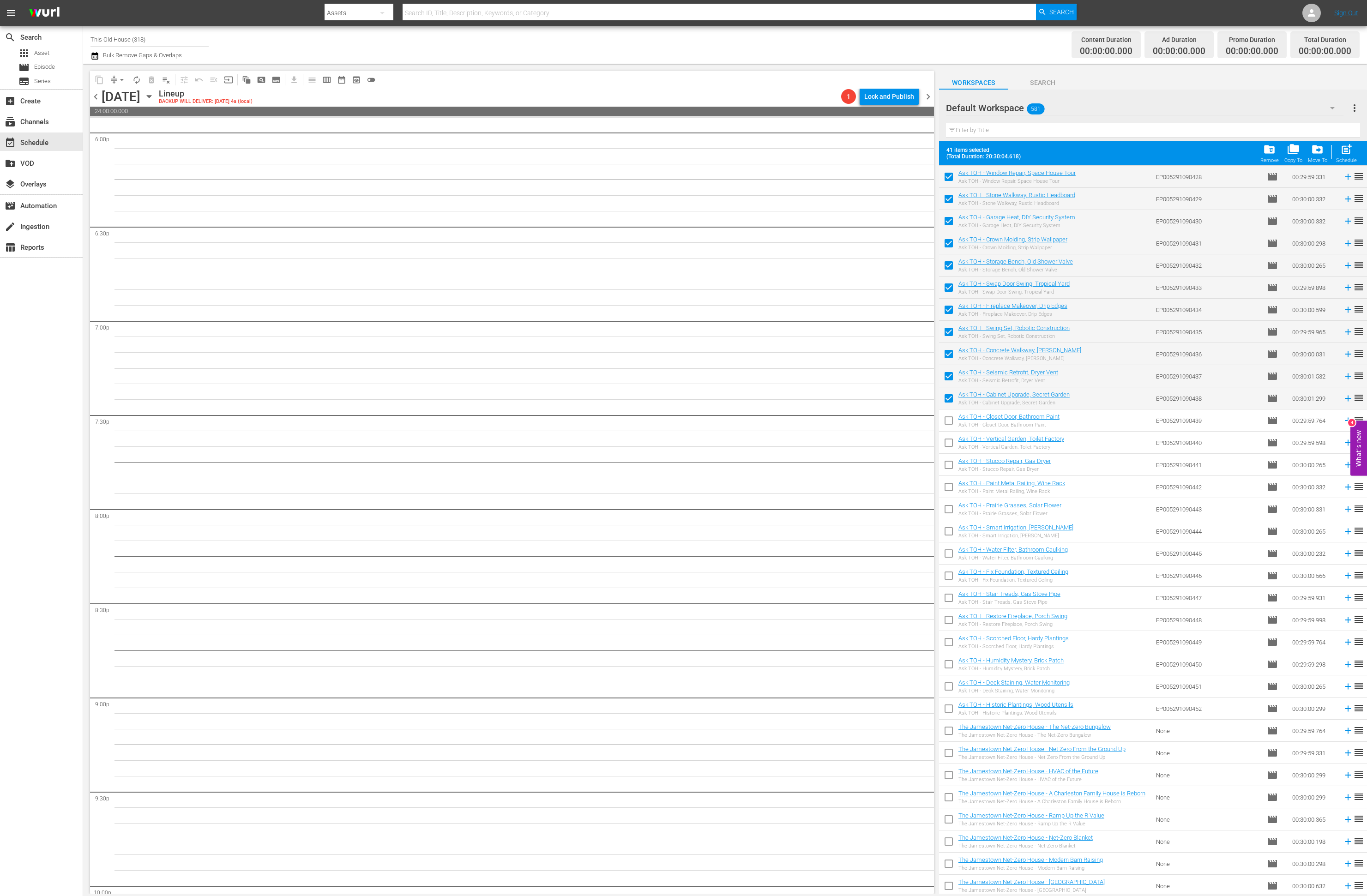
checkbox input "true"
drag, startPoint x: 952, startPoint y: 447, endPoint x: 950, endPoint y: 463, distance: 16.1
click at [952, 448] on input "checkbox" at bounding box center [949, 444] width 20 height 20
checkbox input "true"
drag, startPoint x: 950, startPoint y: 463, endPoint x: 948, endPoint y: 481, distance: 18.1
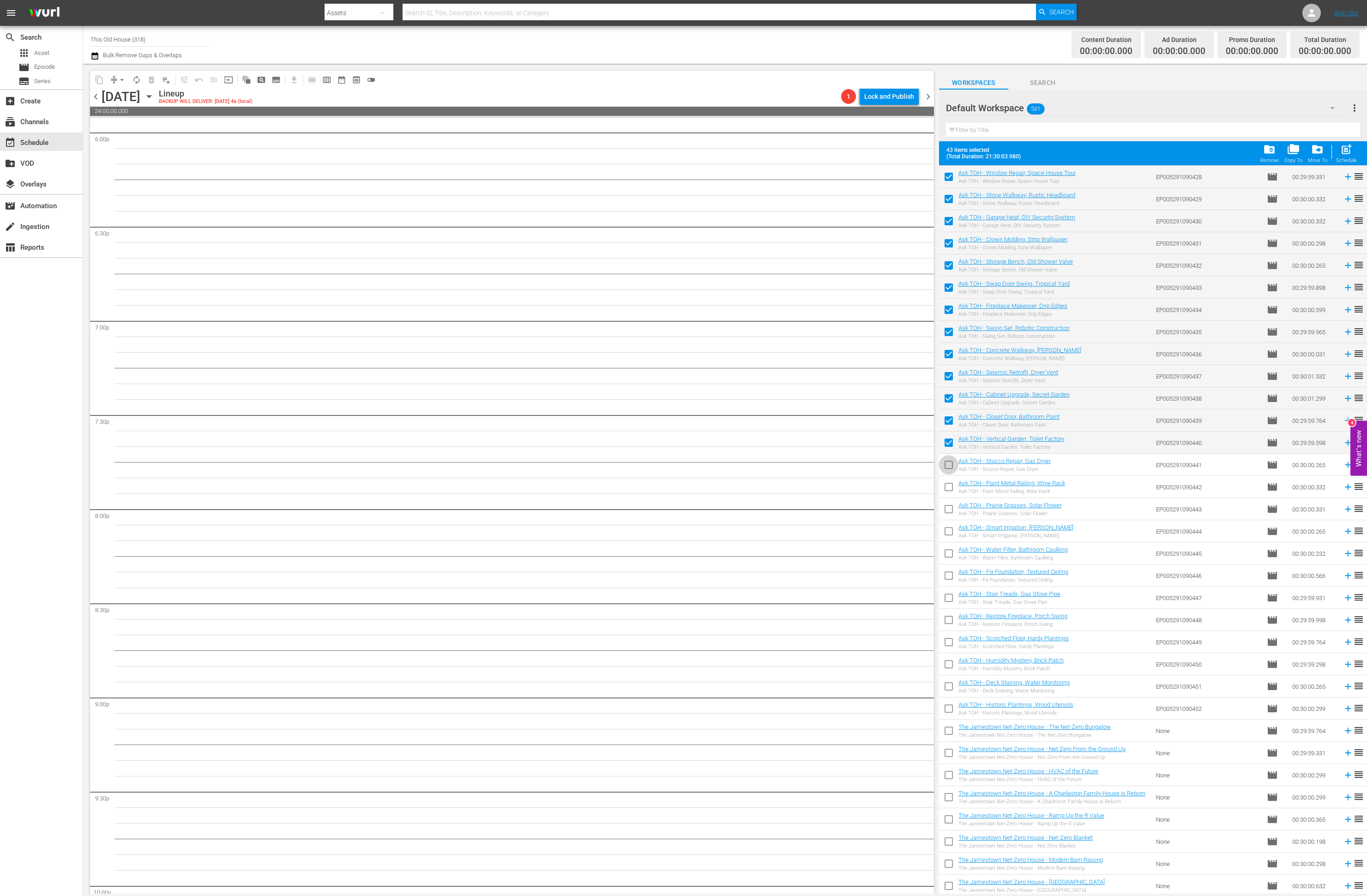
click at [950, 463] on input "checkbox" at bounding box center [949, 467] width 20 height 20
checkbox input "true"
click at [949, 481] on input "checkbox" at bounding box center [949, 489] width 20 height 20
checkbox input "true"
click at [947, 511] on input "checkbox" at bounding box center [949, 511] width 20 height 20
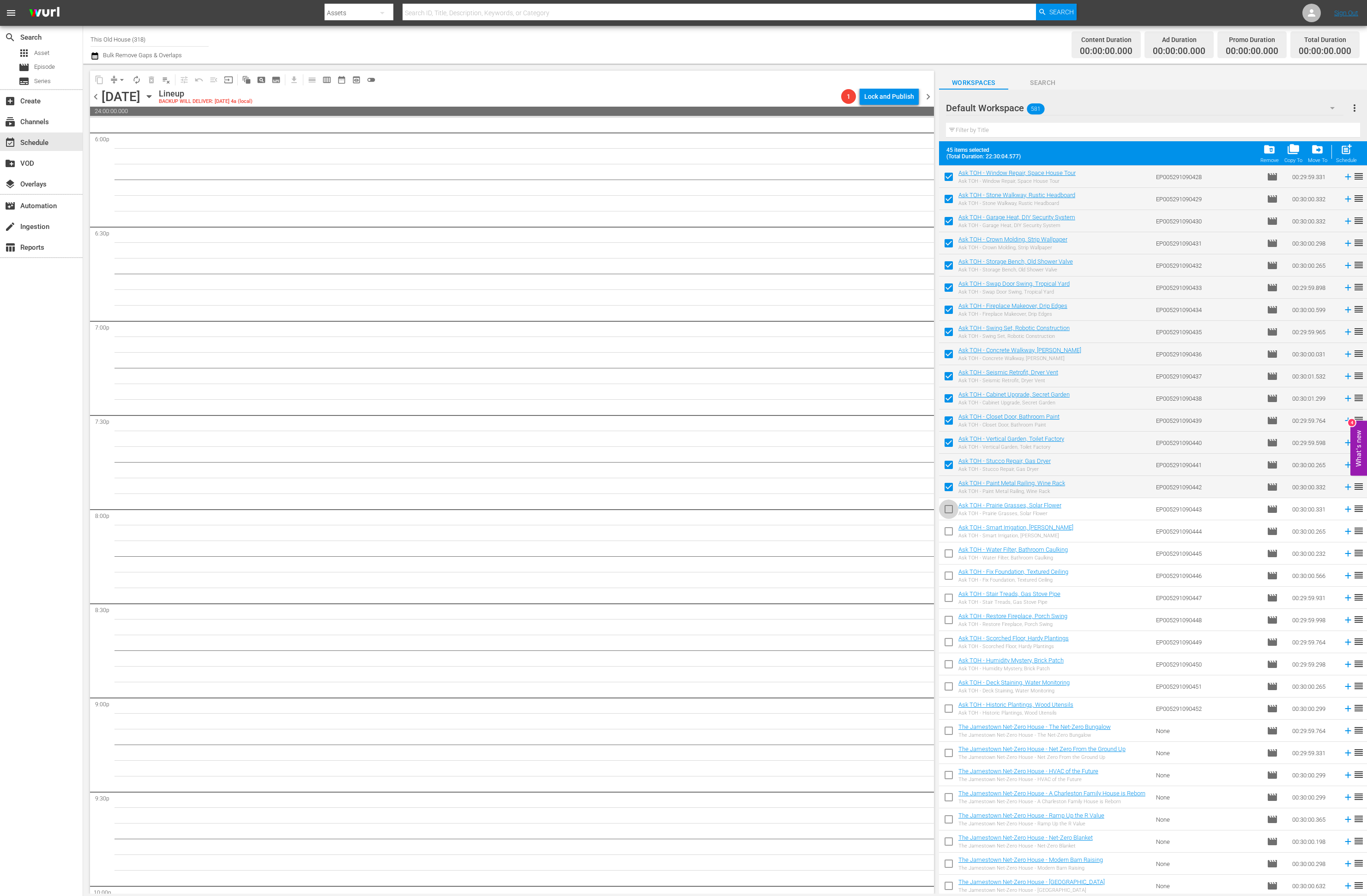
checkbox input "true"
drag, startPoint x: 948, startPoint y: 531, endPoint x: 951, endPoint y: 550, distance: 19.2
click at [948, 531] on input "checkbox" at bounding box center [949, 533] width 20 height 20
checkbox input "true"
click at [949, 553] on input "checkbox" at bounding box center [949, 555] width 20 height 20
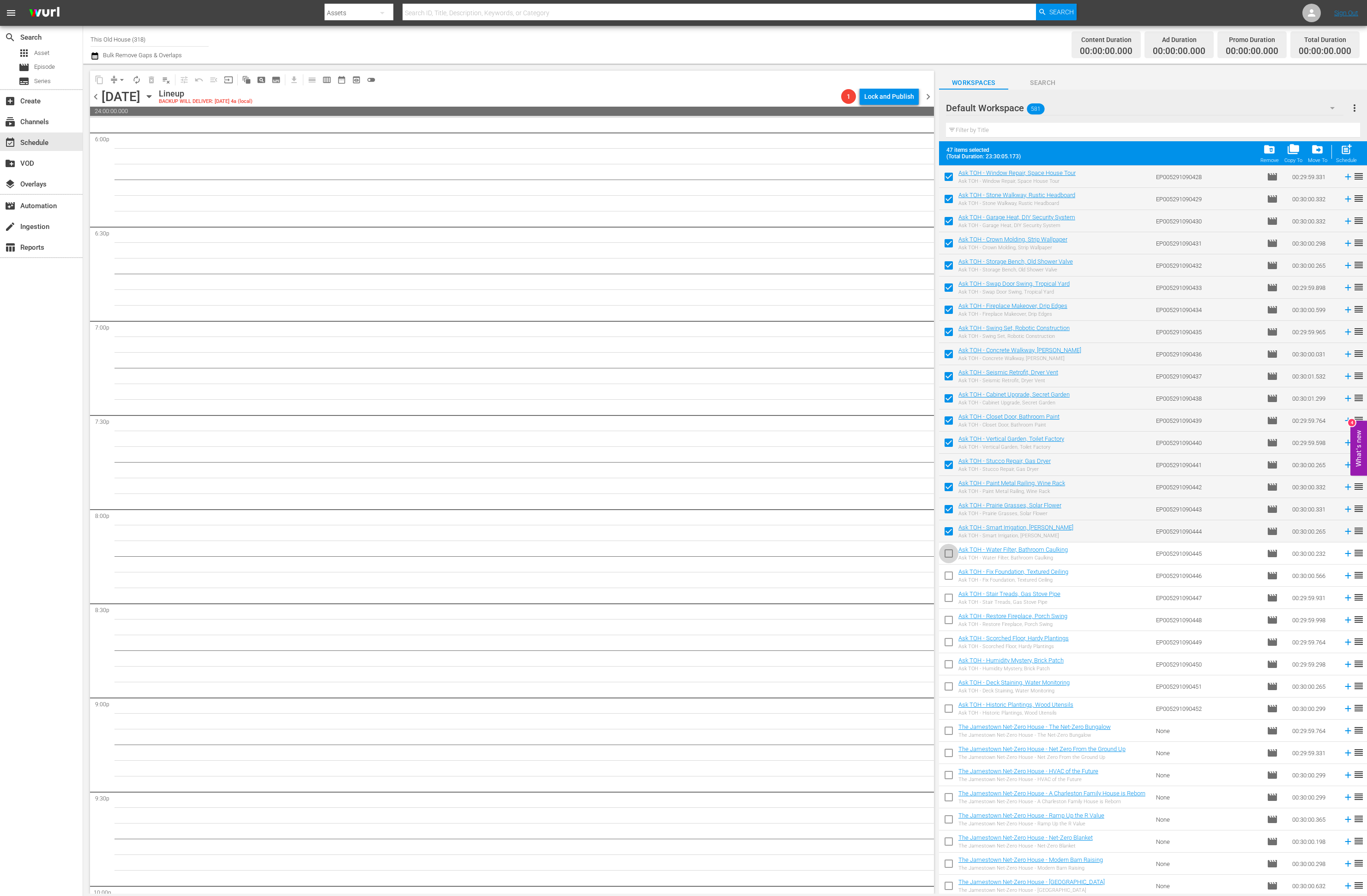
checkbox input "true"
click at [1347, 151] on span "post_add" at bounding box center [1346, 149] width 12 height 12
checkbox input "false"
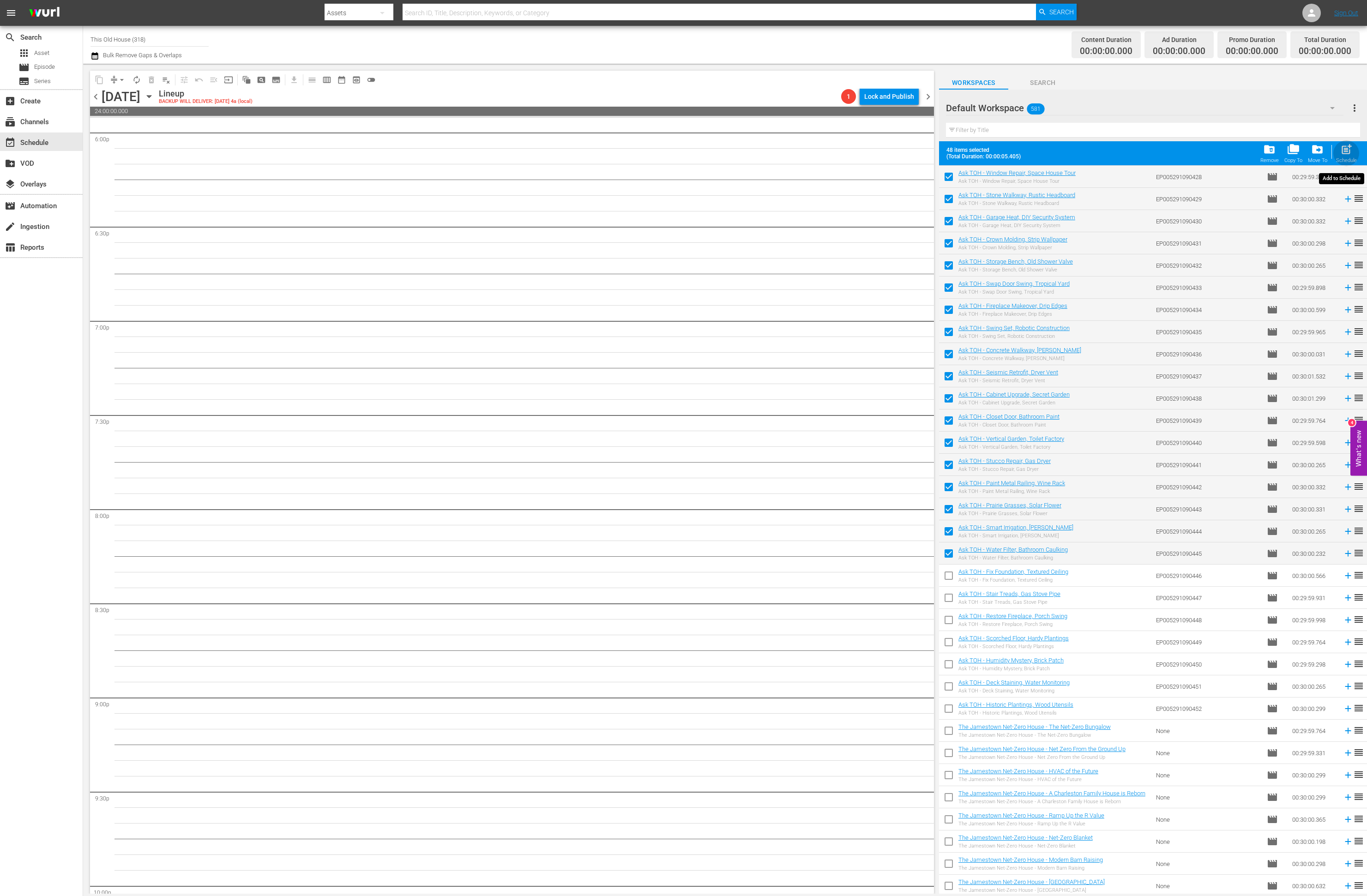
checkbox input "false"
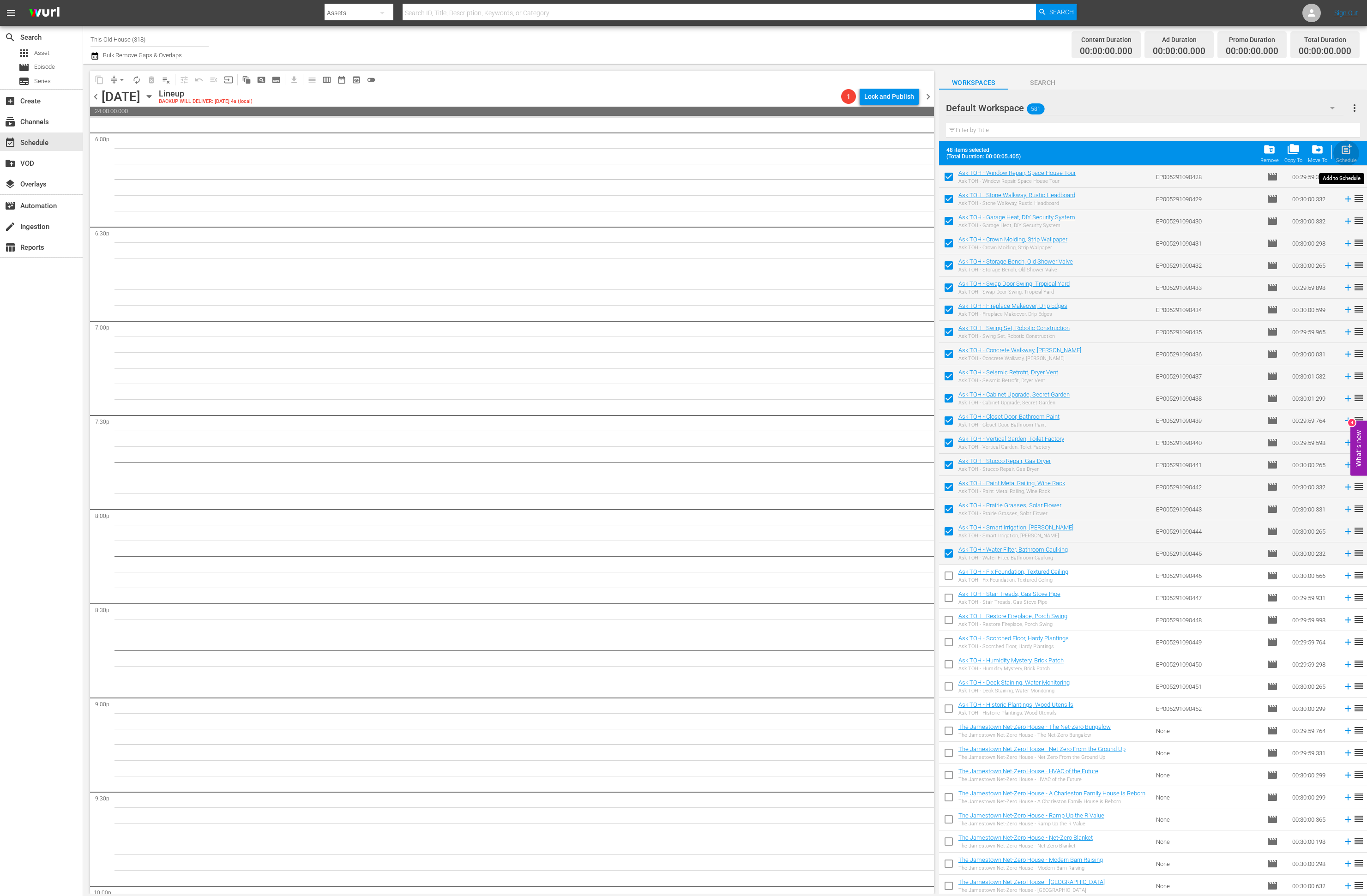
checkbox input "false"
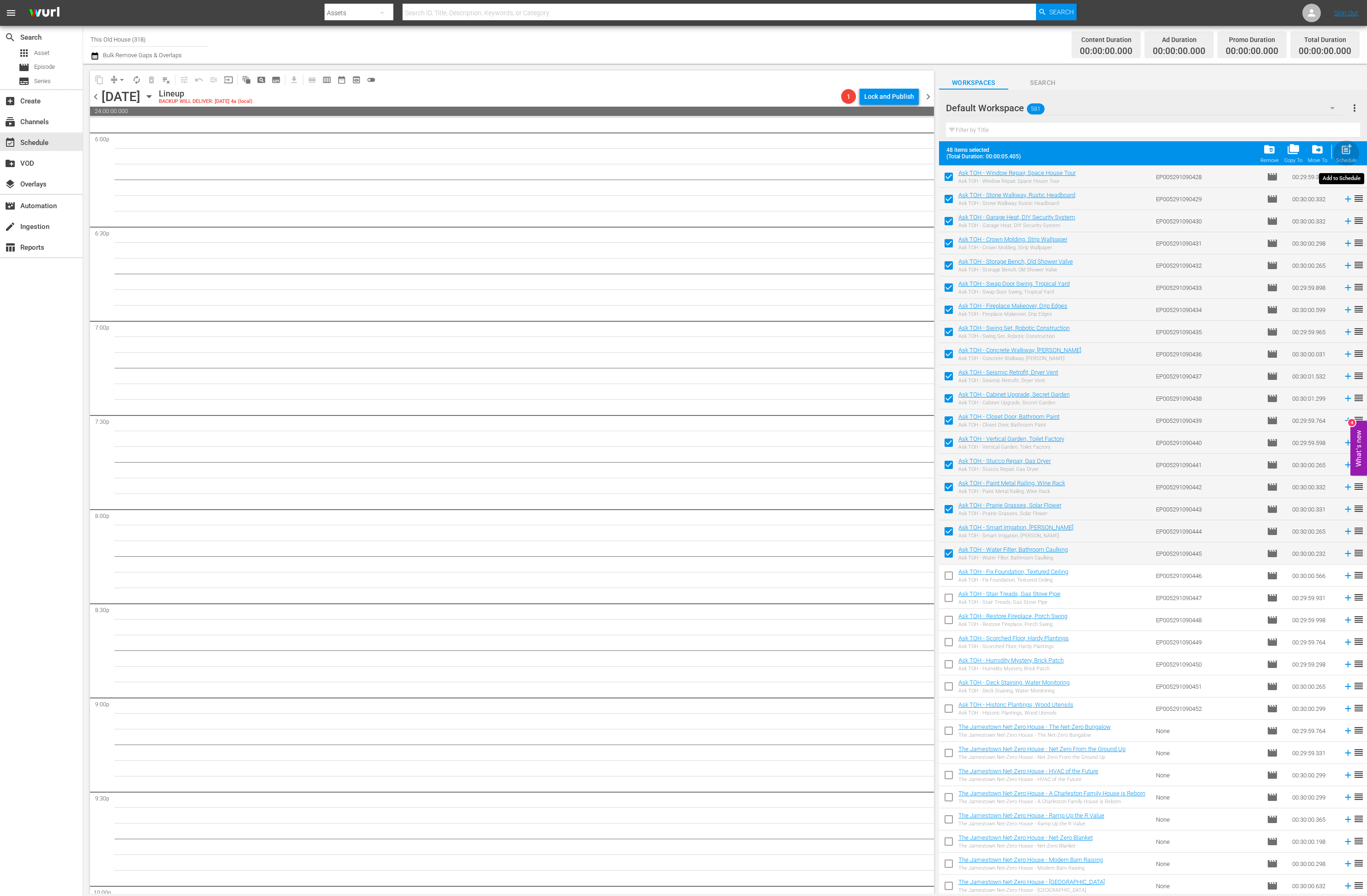
checkbox input "false"
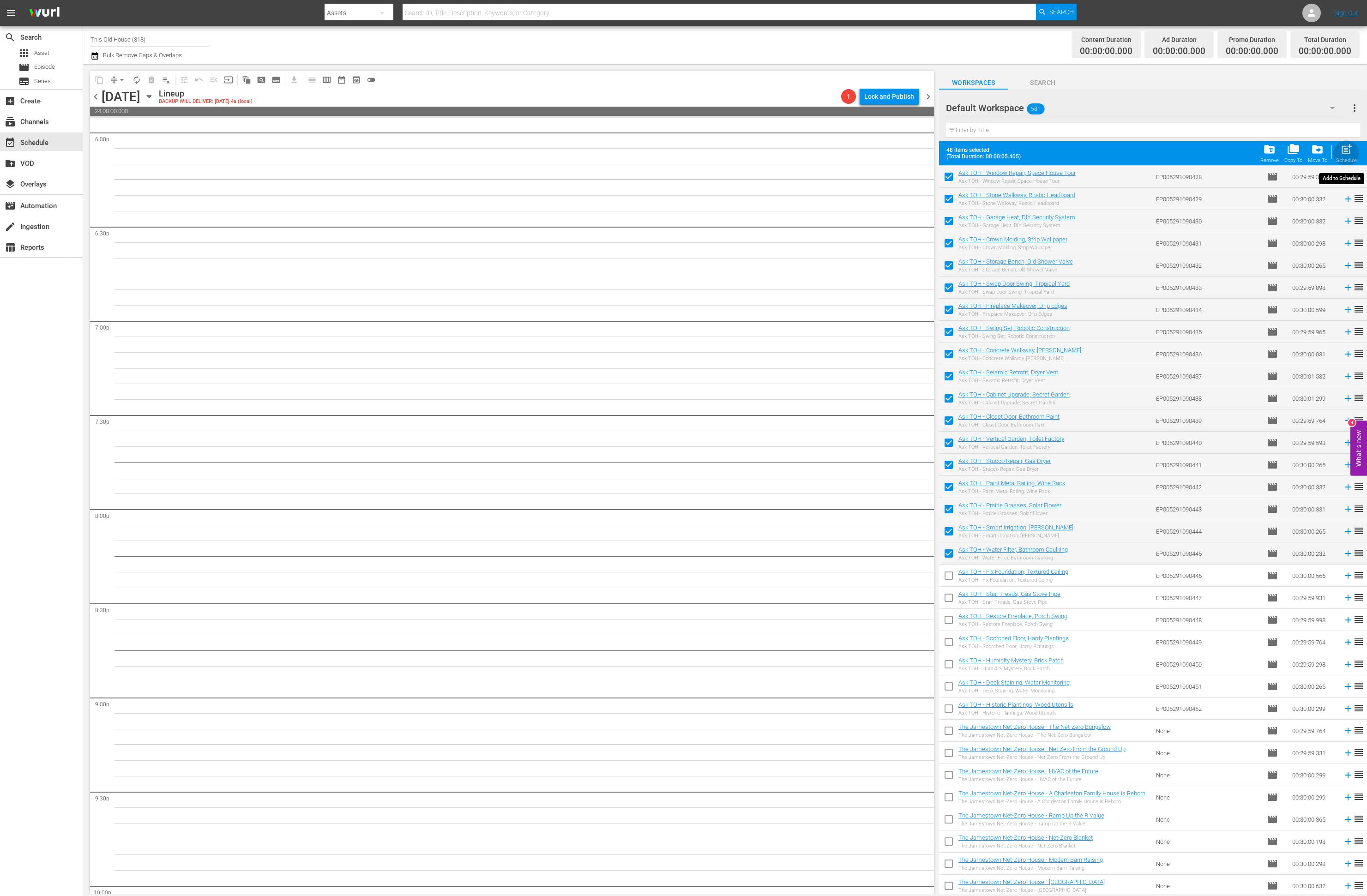
checkbox input "false"
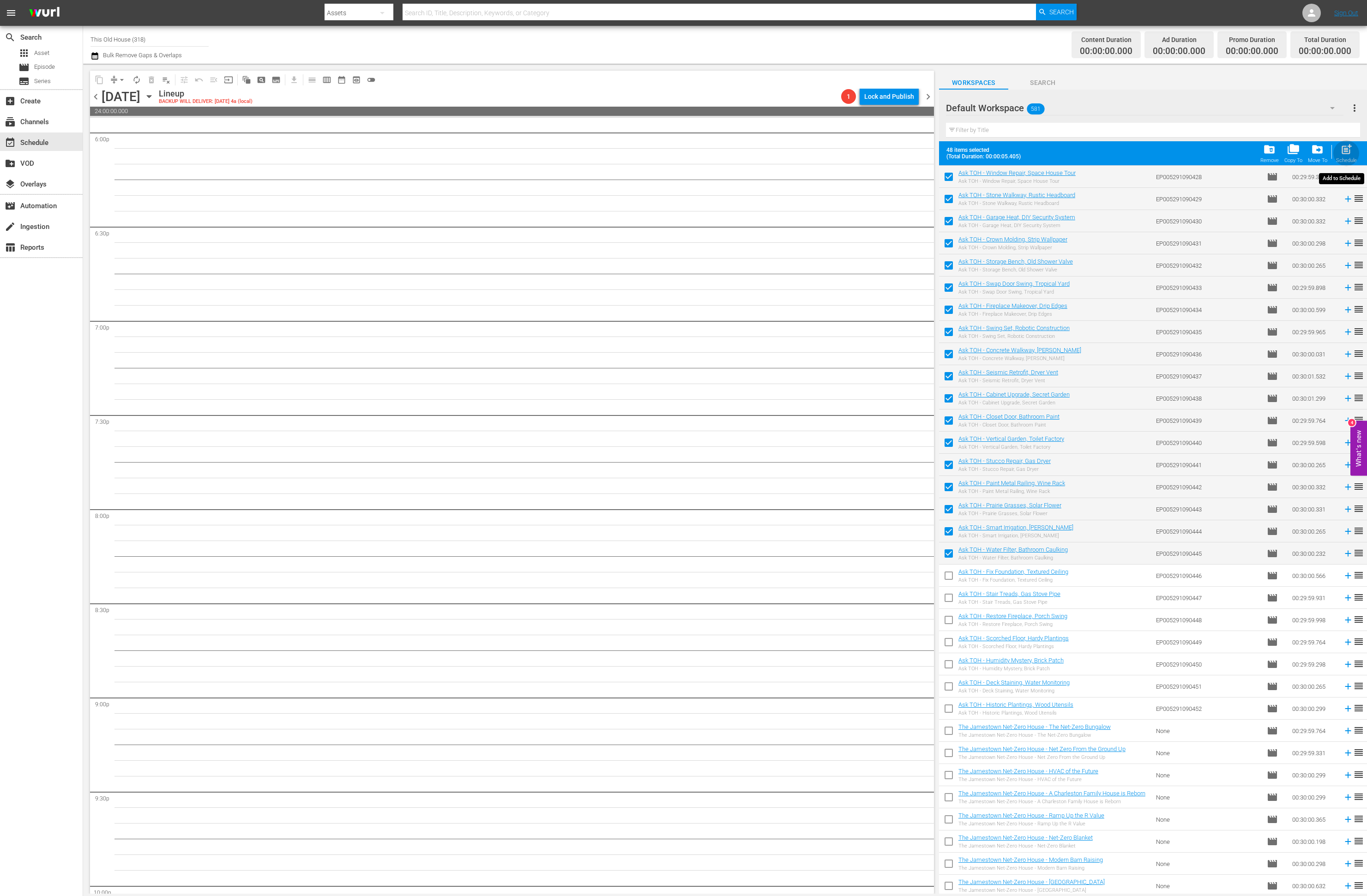
checkbox input "false"
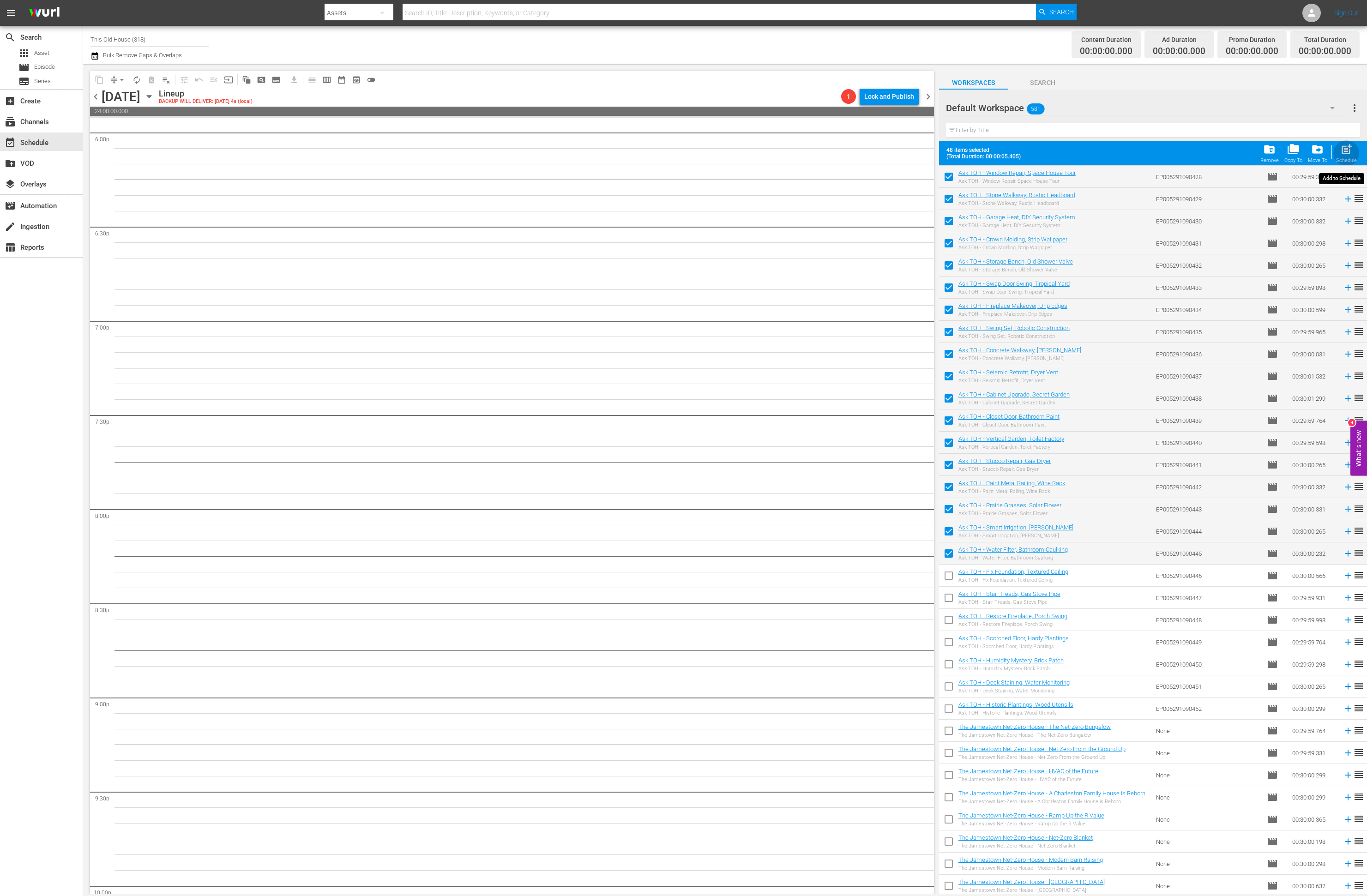
checkbox input "false"
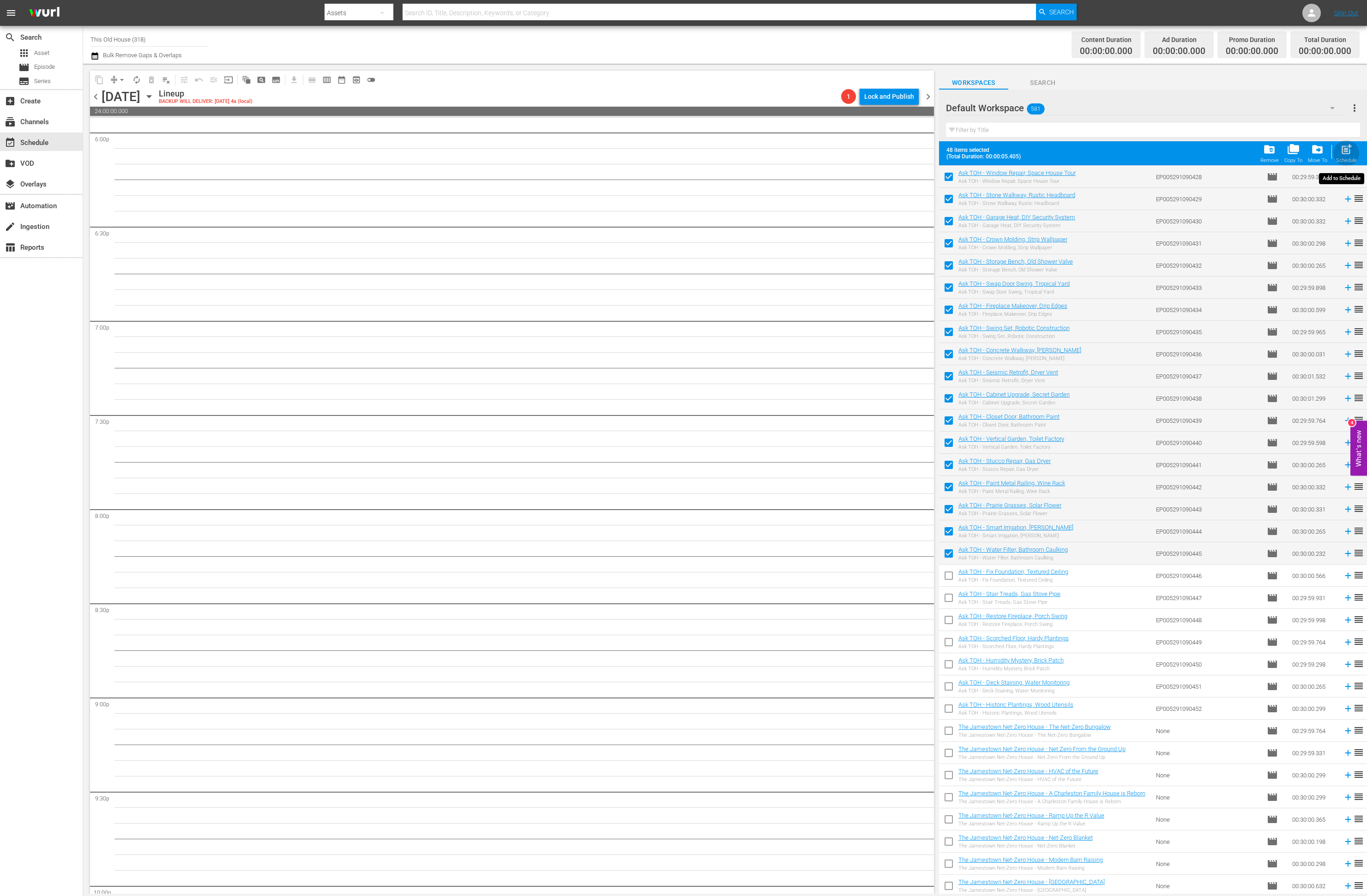
checkbox input "false"
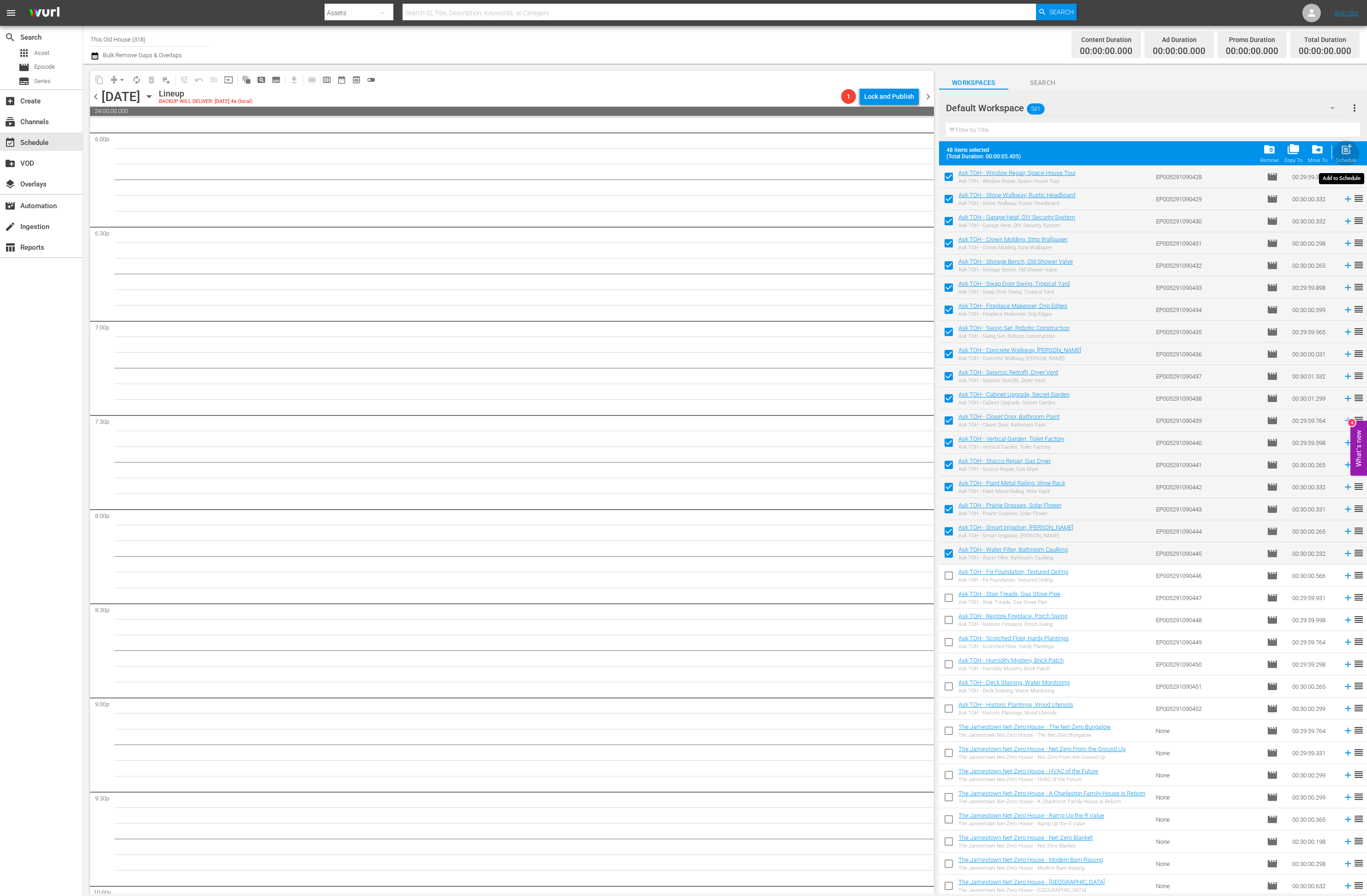
checkbox input "false"
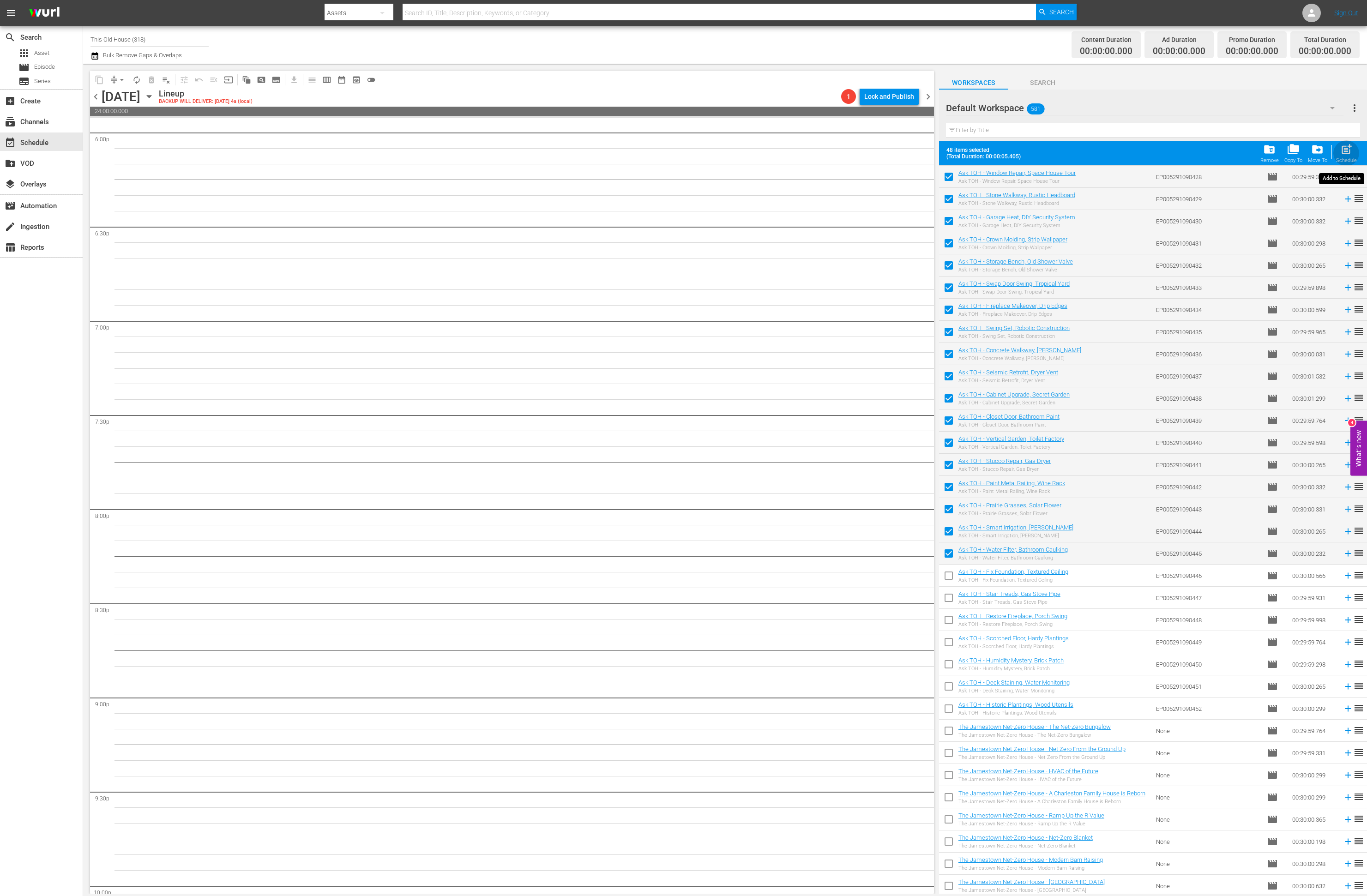
checkbox input "false"
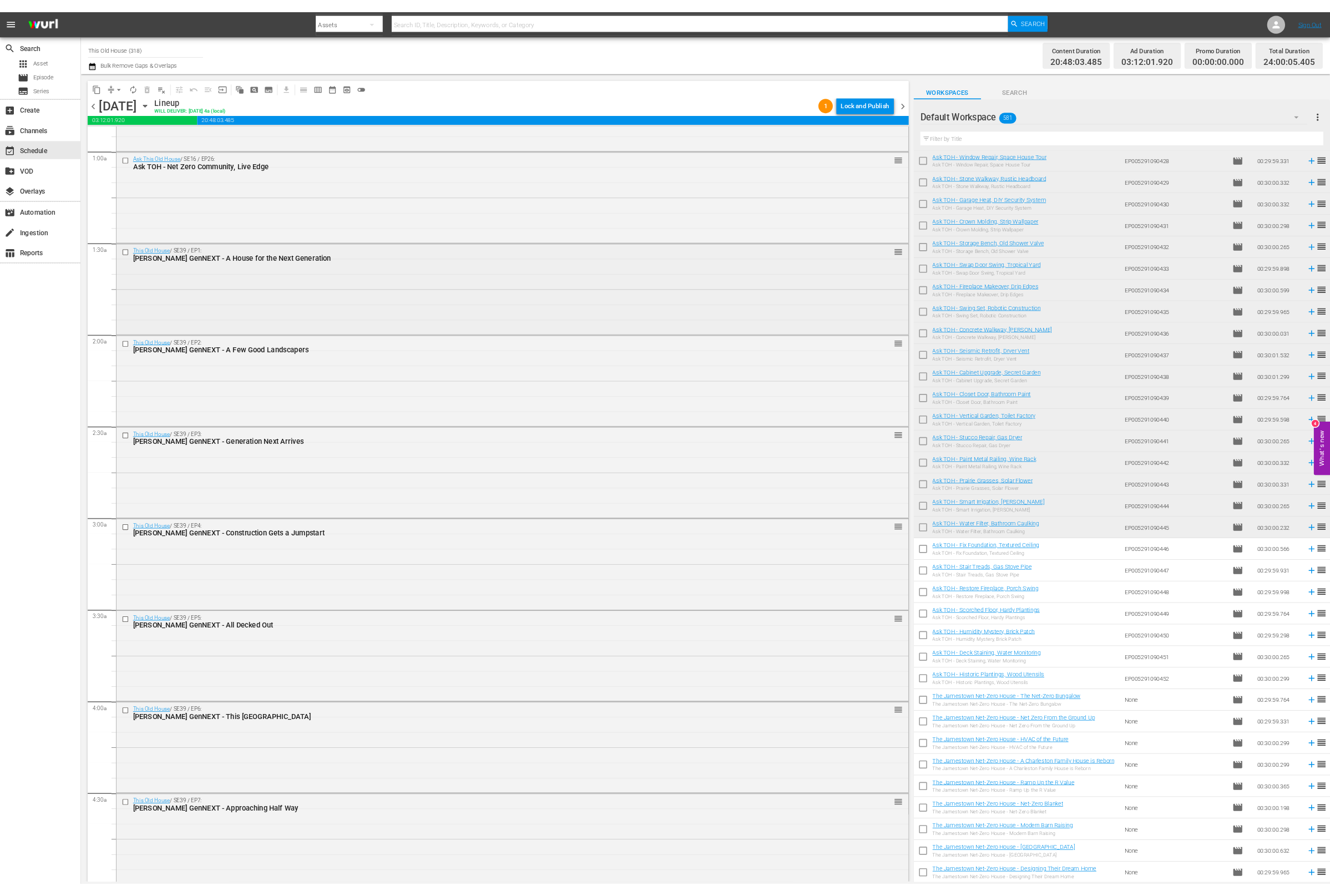
scroll to position [0, 0]
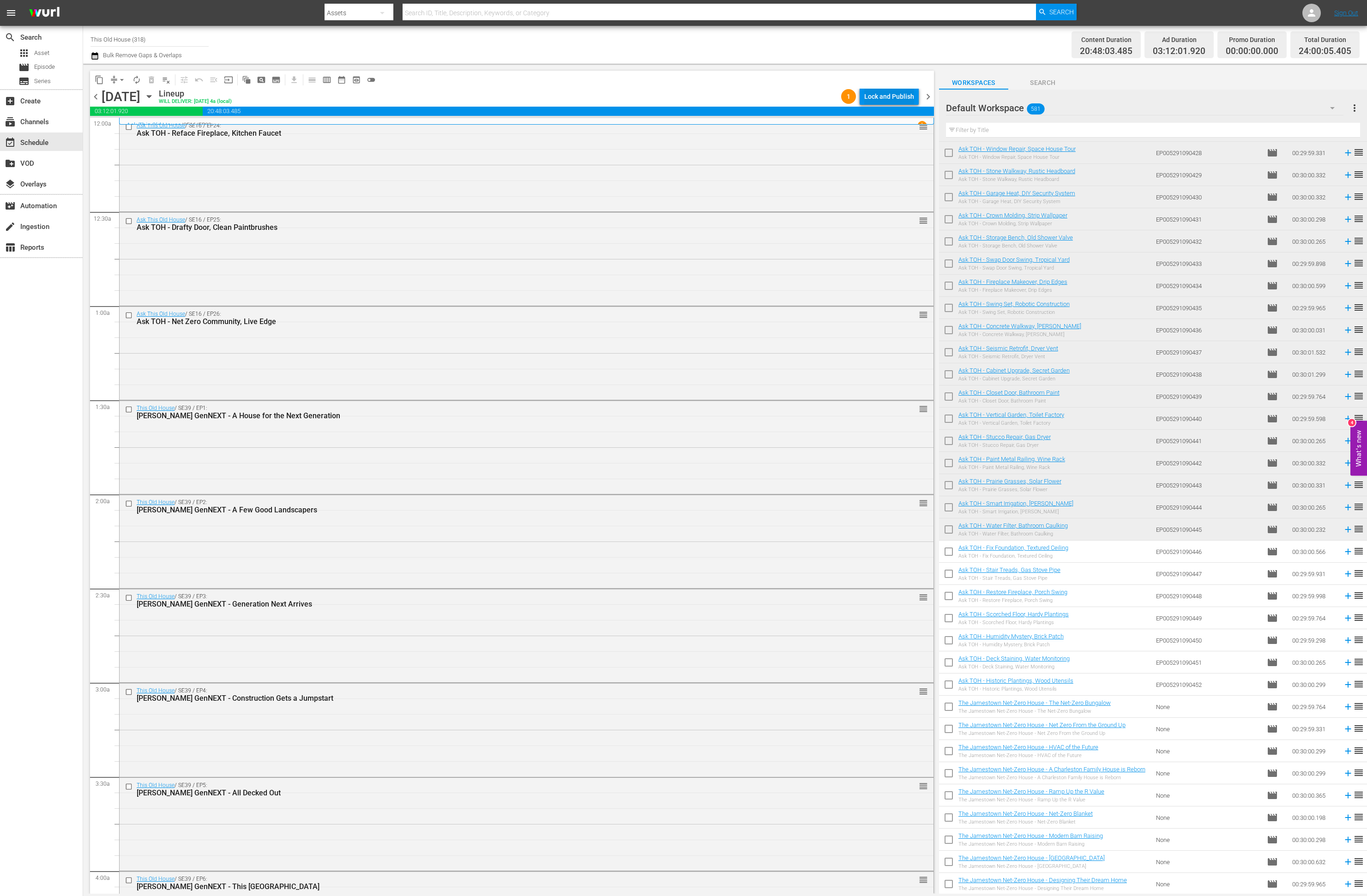
click at [866, 91] on div "Lock and Publish" at bounding box center [889, 96] width 50 height 16
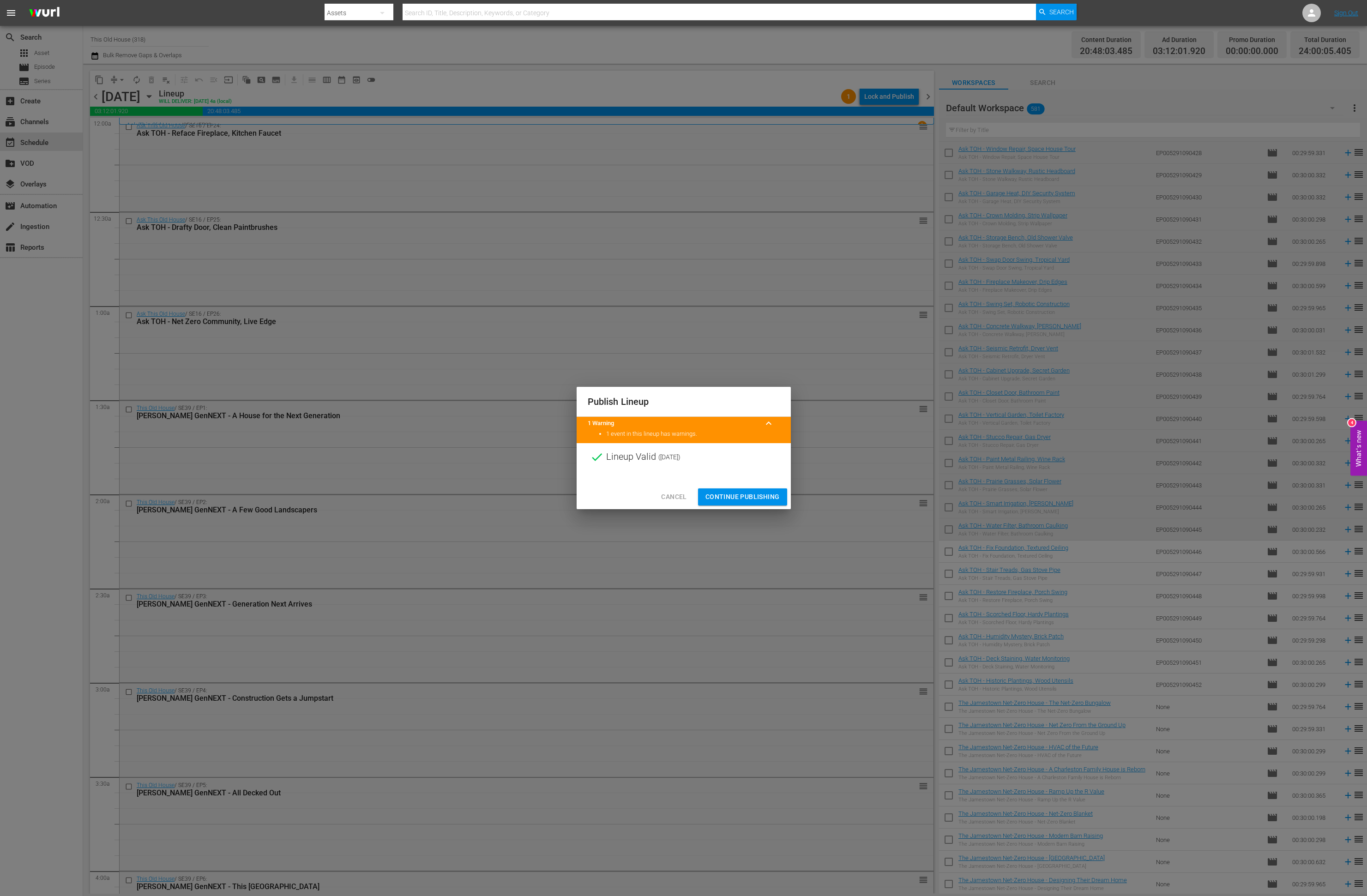
click at [730, 498] on span "Continue Publishing" at bounding box center [742, 497] width 75 height 12
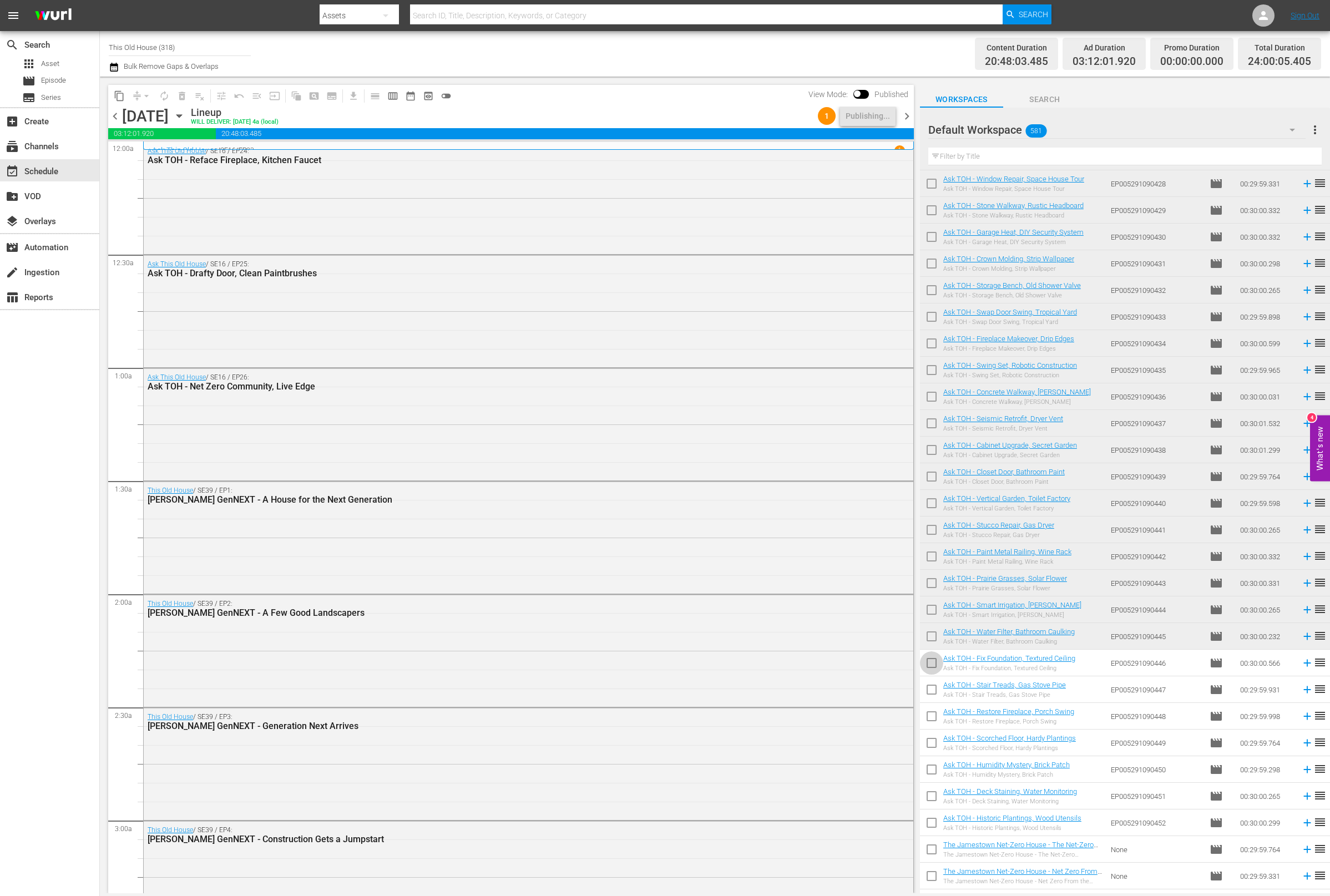
click at [937, 664] on input "checkbox" at bounding box center [932, 666] width 24 height 24
checkbox input "true"
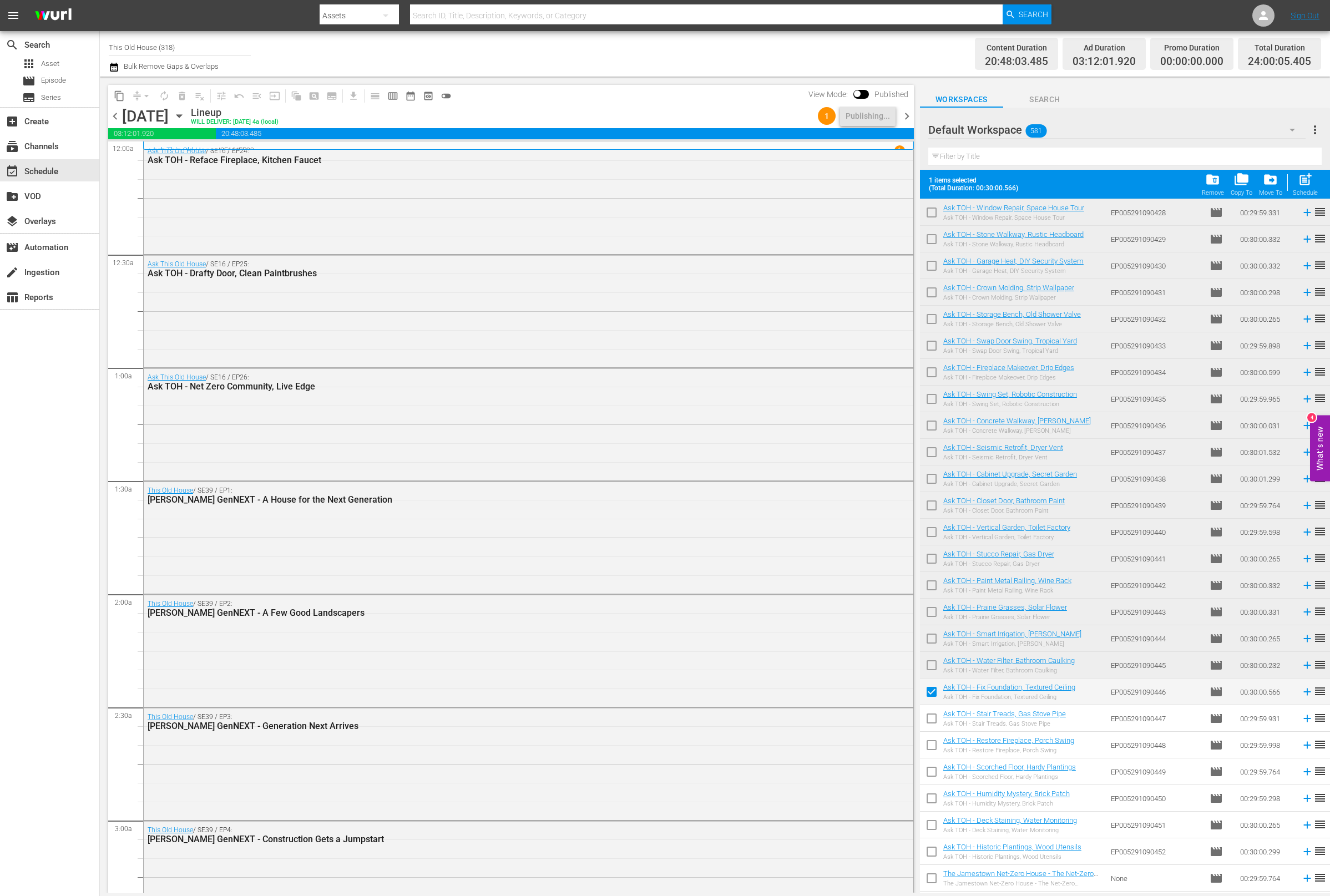
click at [934, 717] on input "checkbox" at bounding box center [932, 721] width 24 height 24
checkbox input "true"
click at [931, 744] on input "checkbox" at bounding box center [932, 747] width 24 height 24
checkbox input "true"
click at [933, 774] on input "checkbox" at bounding box center [932, 774] width 24 height 24
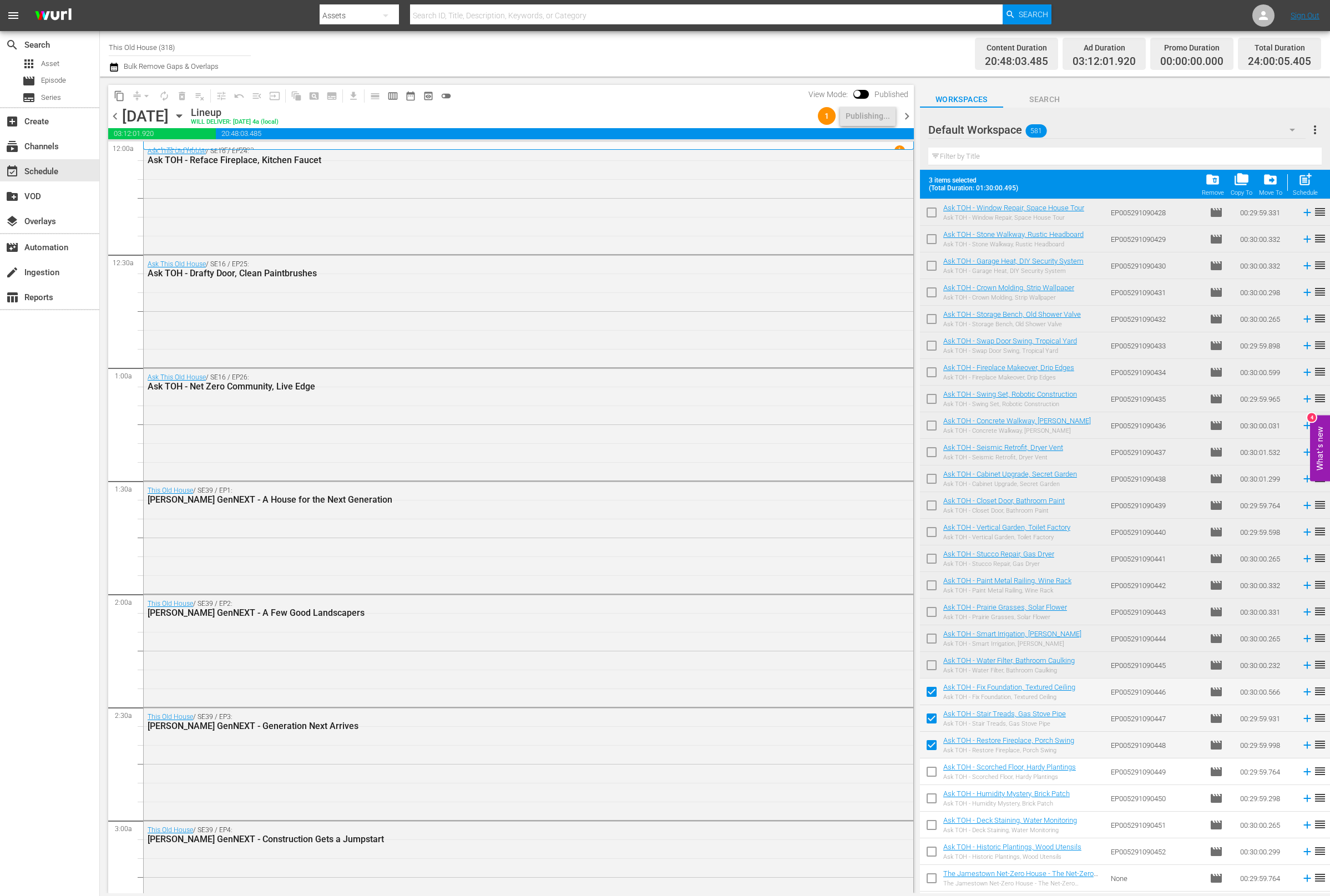
checkbox input "true"
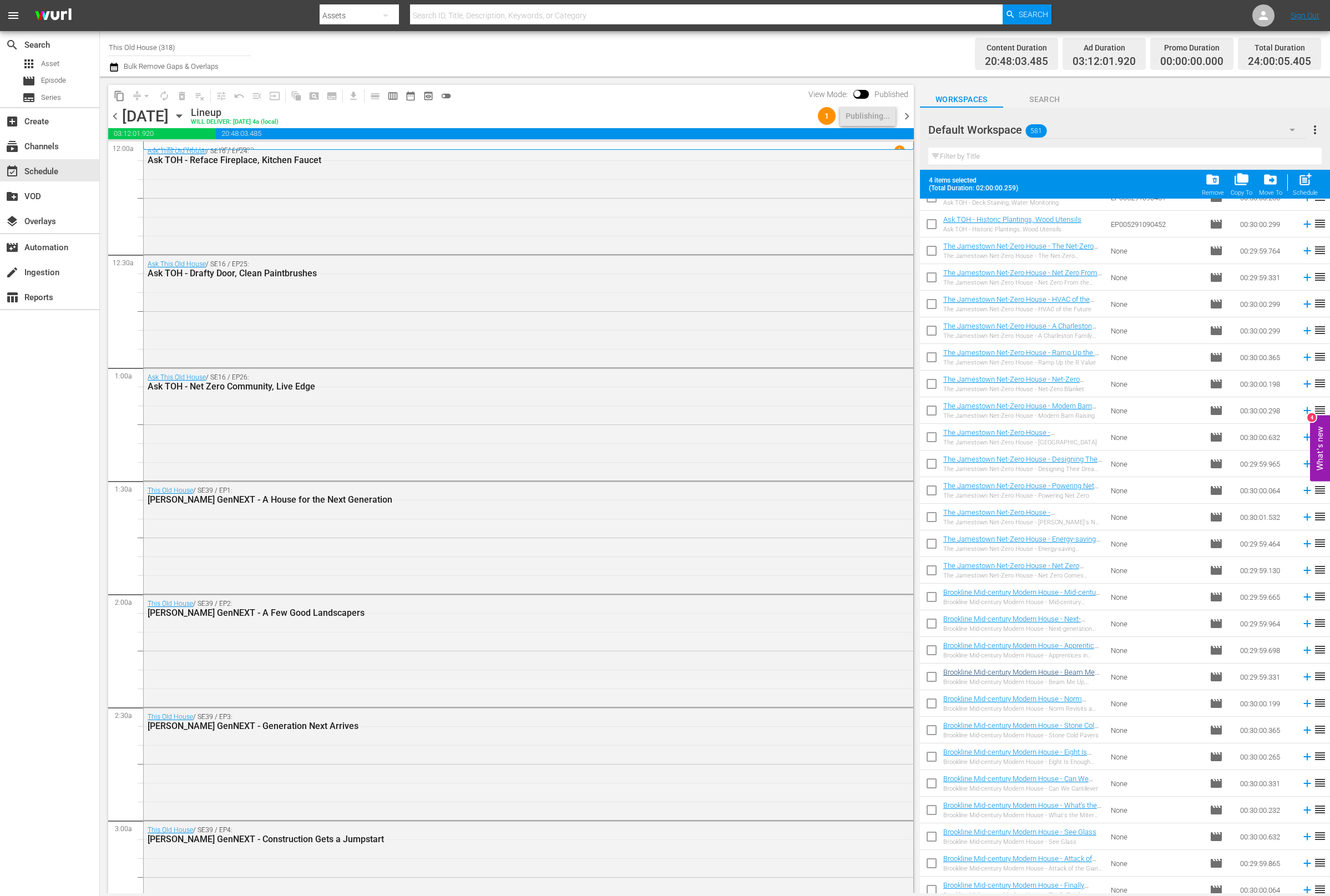
scroll to position [13379, 0]
